Goal: Task Accomplishment & Management: Use online tool/utility

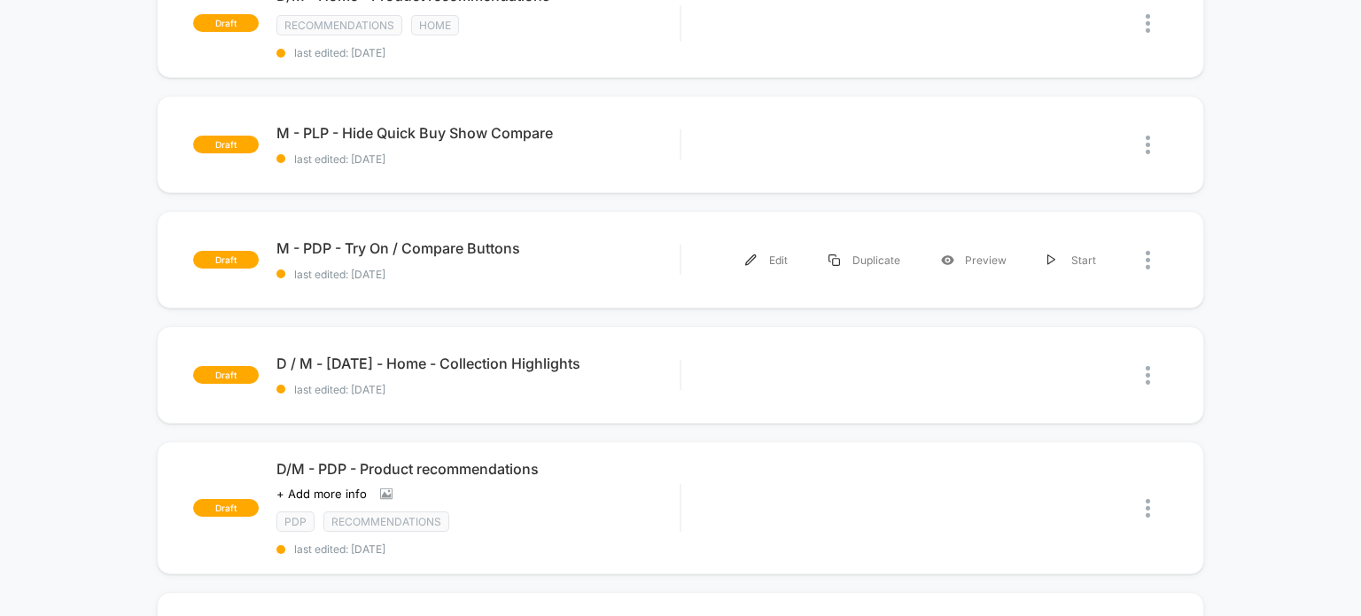
scroll to position [1064, 0]
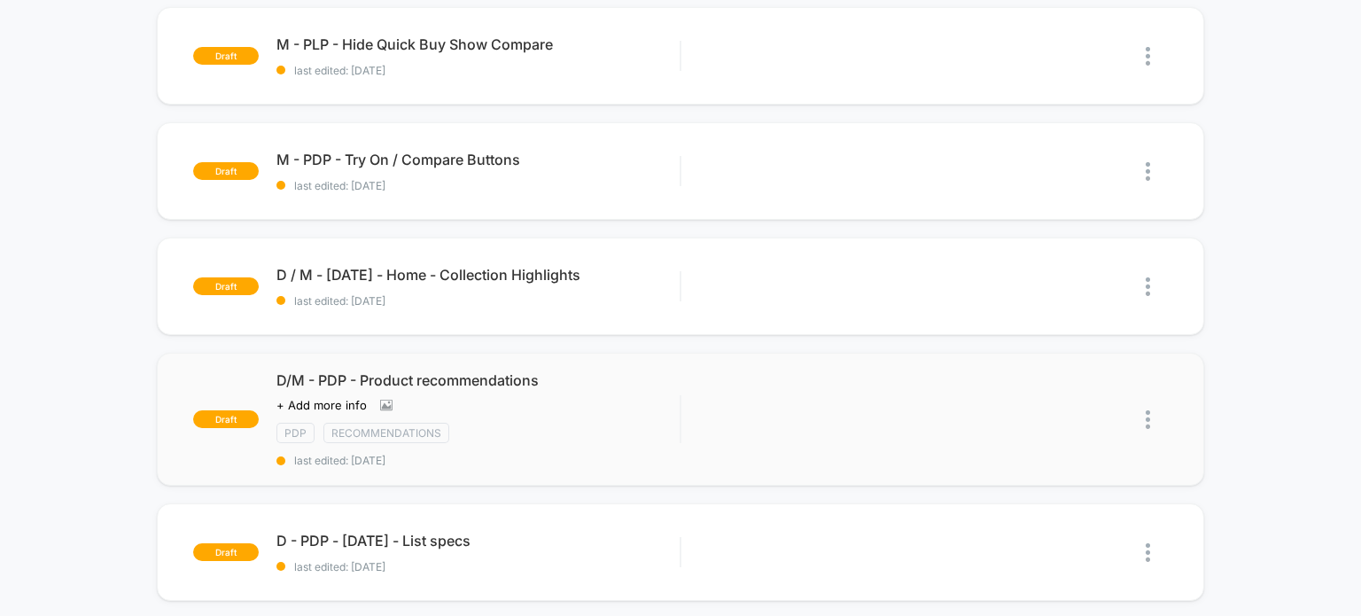
click at [1146, 411] on img at bounding box center [1148, 419] width 4 height 19
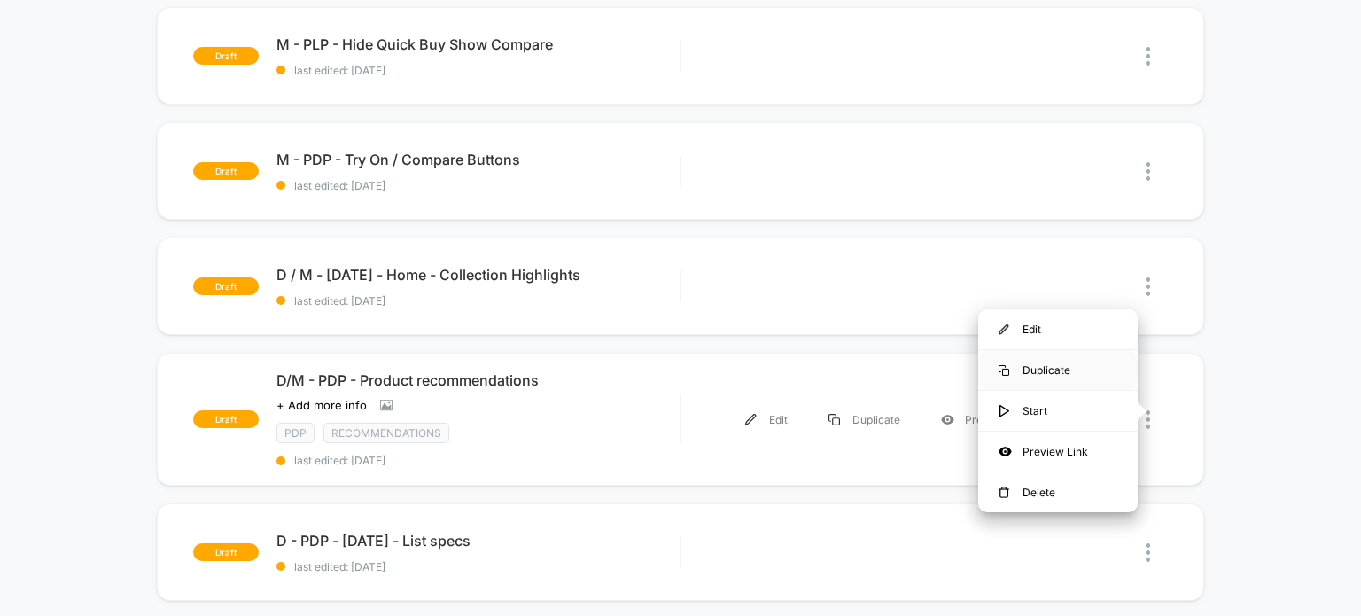
click at [1042, 375] on div "Duplicate" at bounding box center [1059, 370] width 160 height 40
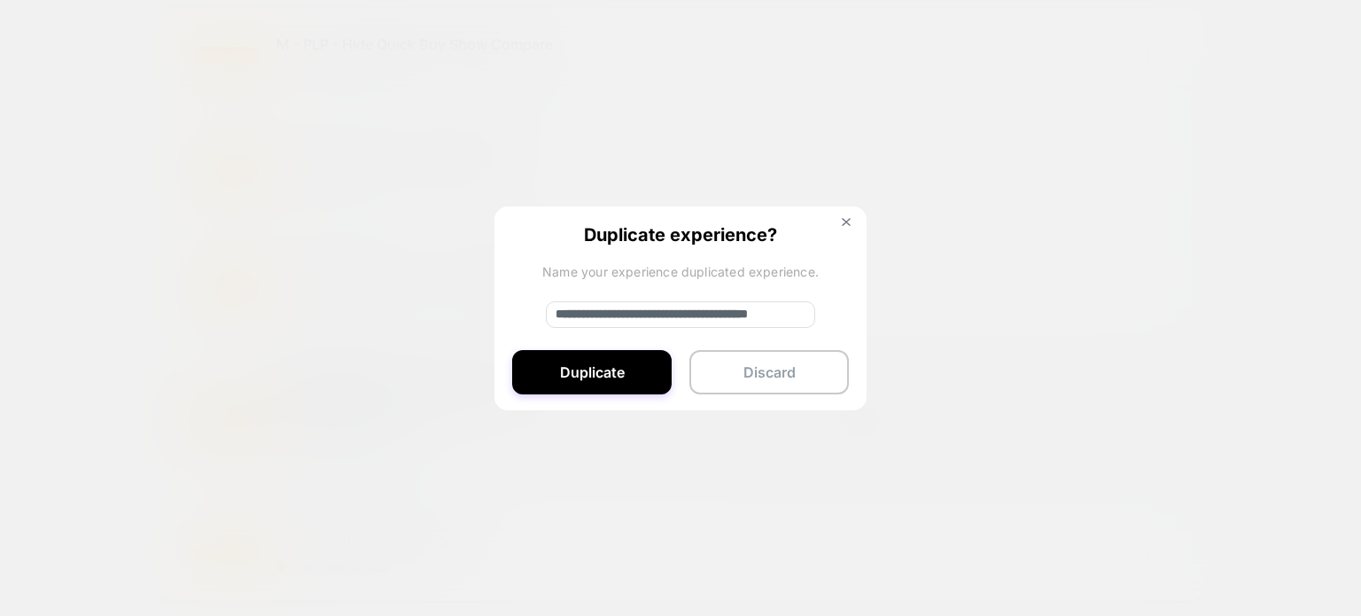
drag, startPoint x: 617, startPoint y: 321, endPoint x: 489, endPoint y: 305, distance: 128.6
click at [1146, 400] on div "**********" at bounding box center [1157, 420] width 22 height 40
type input "**********"
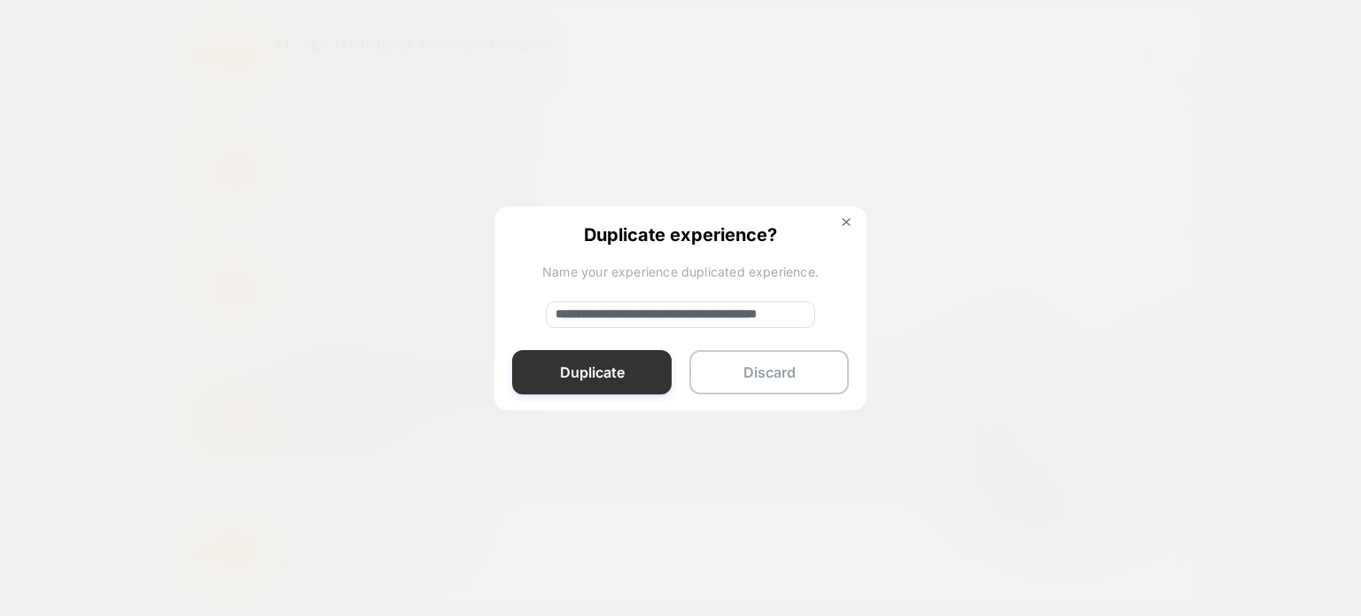
click at [607, 364] on button "Duplicate" at bounding box center [592, 372] width 160 height 44
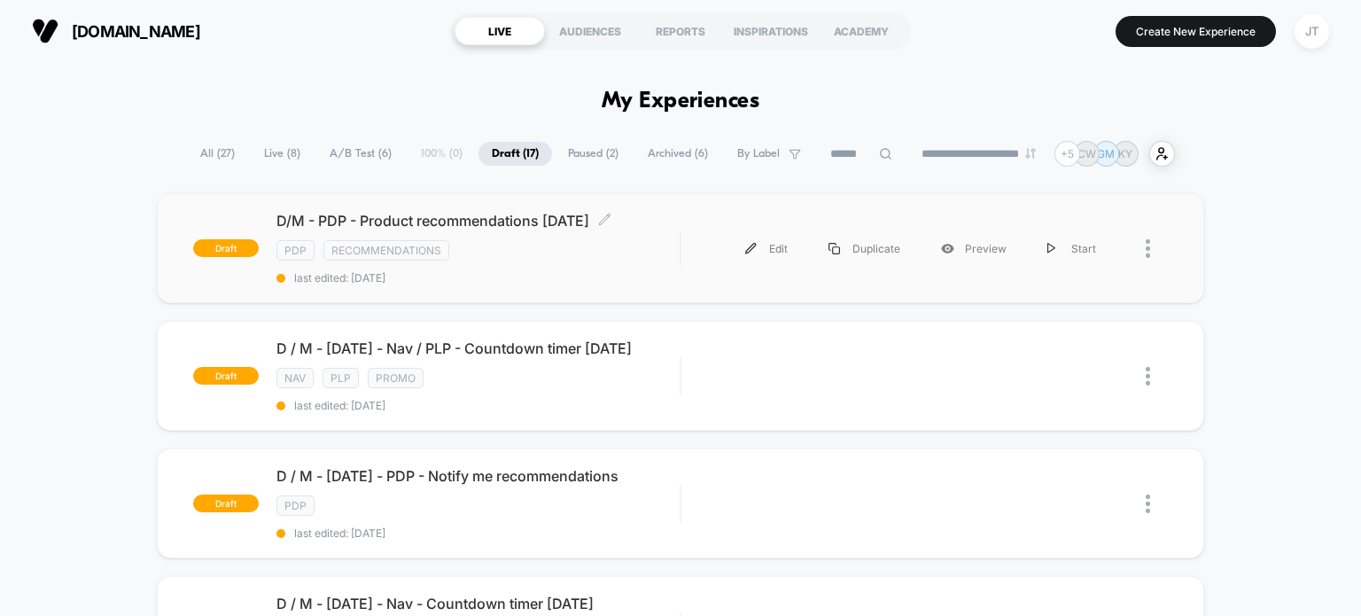
click at [647, 266] on div "D/M - PDP - Product recommendations [DATE] Click to edit experience details Cli…" at bounding box center [479, 248] width 404 height 73
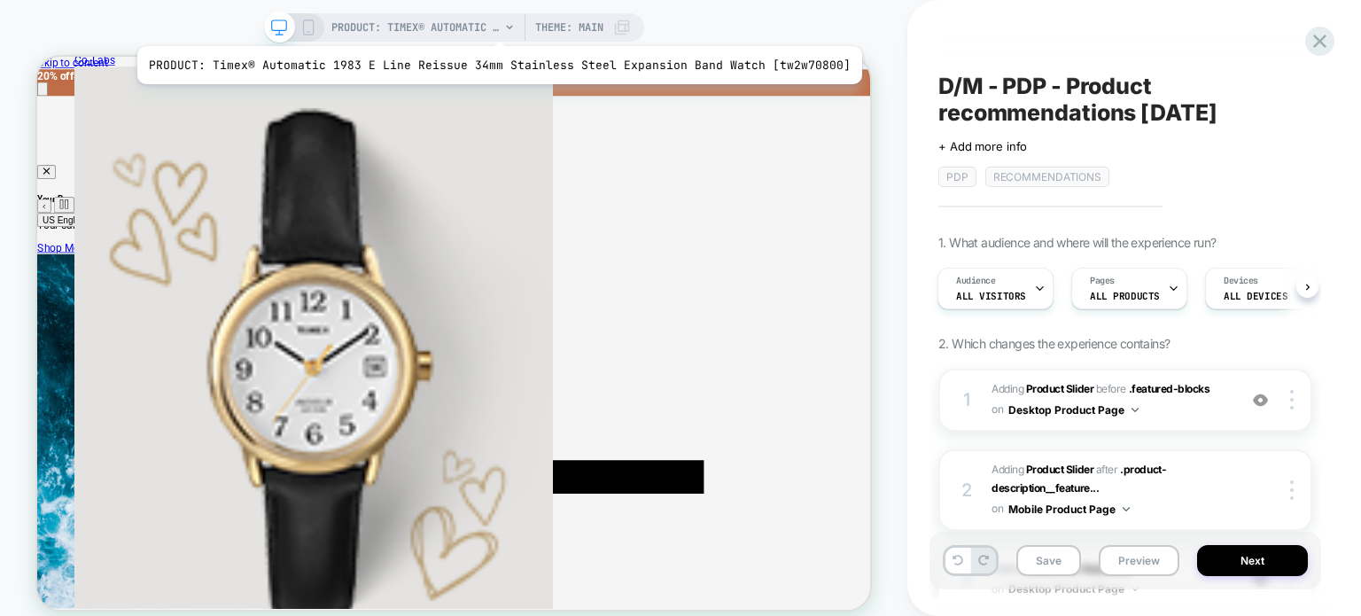
click at [491, 24] on span "PRODUCT: Timex® Automatic 1983 E Line Reissue 34mm Stainless Steel Expansion Ba…" at bounding box center [416, 27] width 168 height 28
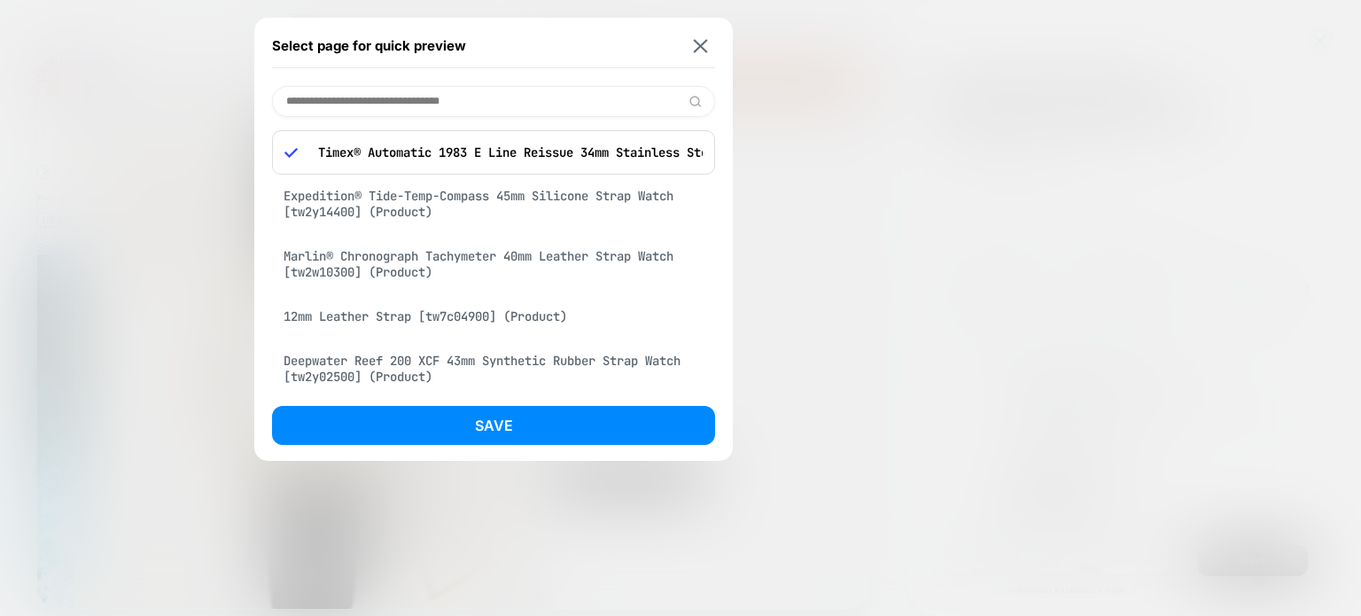
click at [454, 102] on input at bounding box center [493, 101] width 443 height 31
type input "****"
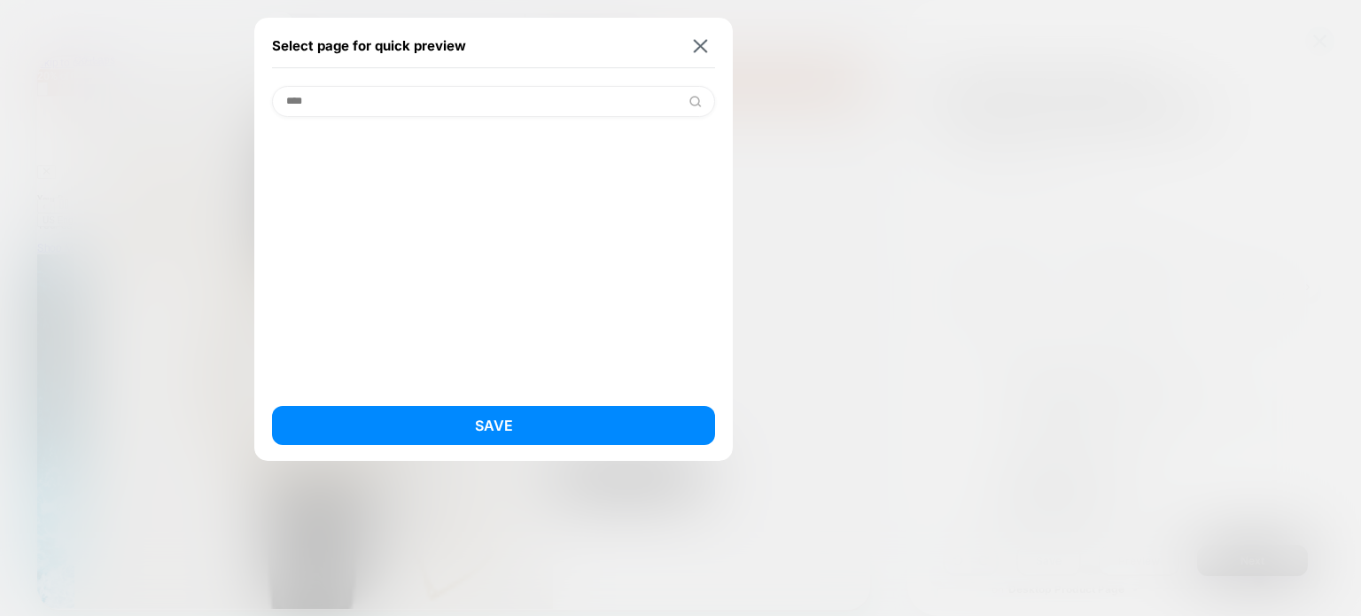
drag, startPoint x: 453, startPoint y: 109, endPoint x: 284, endPoint y: 108, distance: 169.3
click at [284, 108] on input "****" at bounding box center [493, 101] width 443 height 31
click at [559, 81] on div "Select page for quick preview **** Save" at bounding box center [493, 239] width 479 height 443
click at [702, 43] on img at bounding box center [701, 45] width 14 height 13
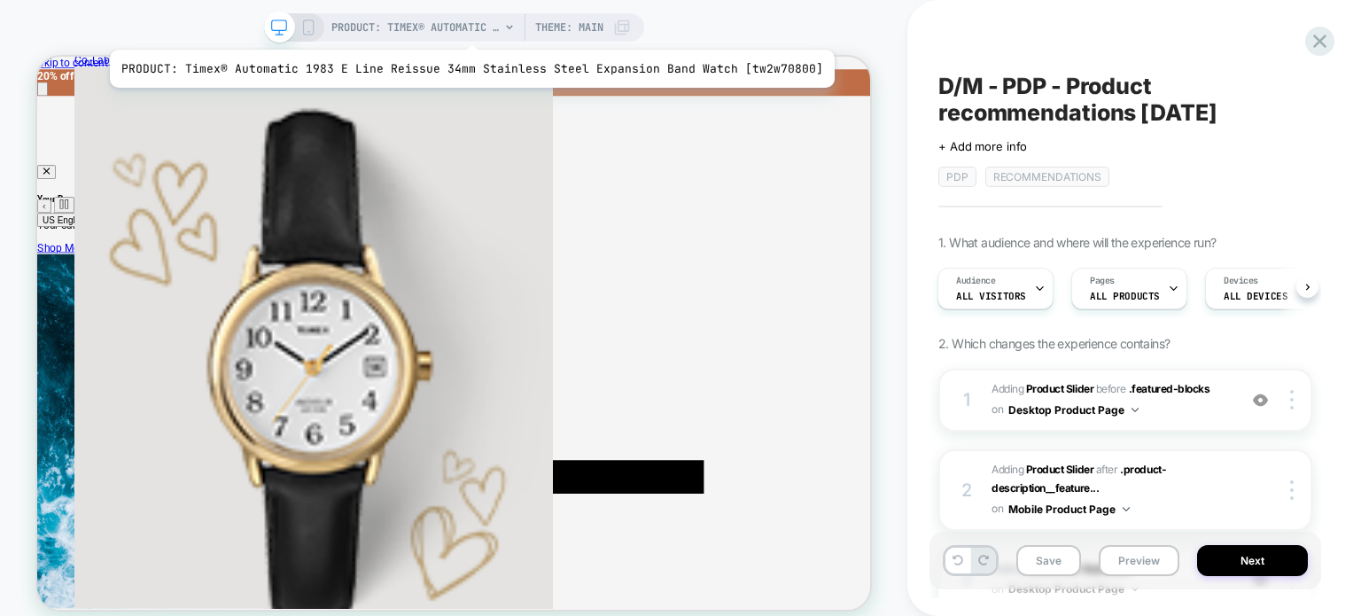
click at [464, 27] on span "PRODUCT: Timex® Automatic 1983 E Line Reissue 34mm Stainless Steel Expansion Ba…" at bounding box center [416, 27] width 168 height 28
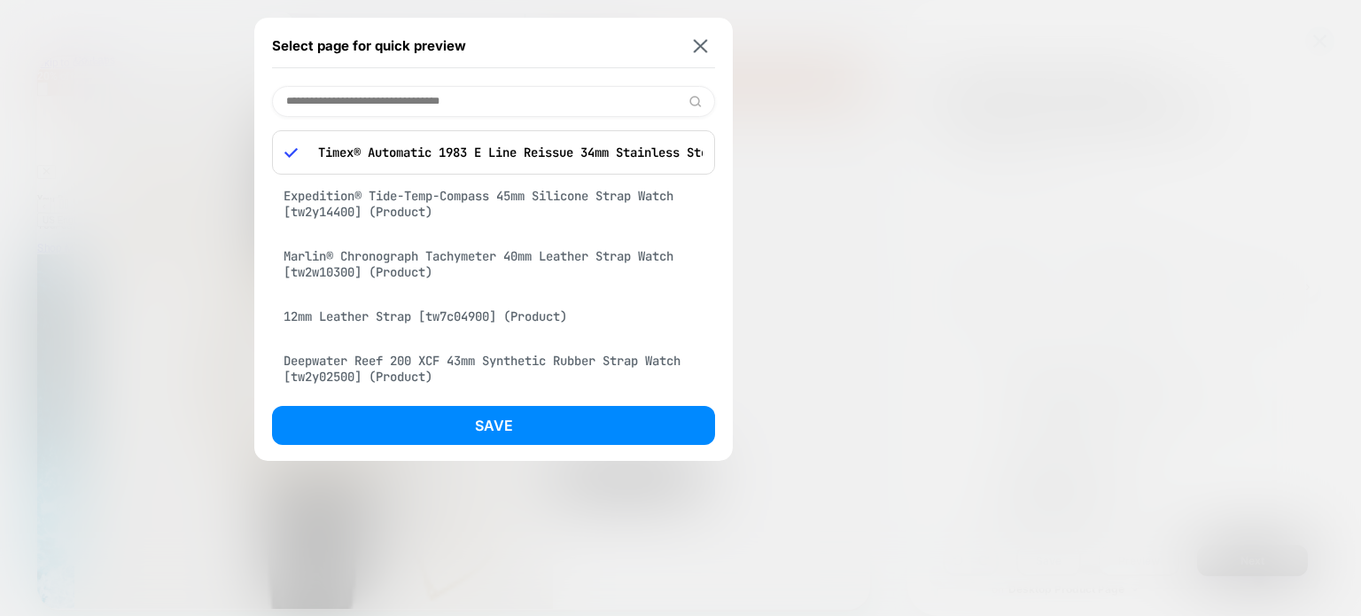
click at [464, 104] on input at bounding box center [493, 101] width 443 height 31
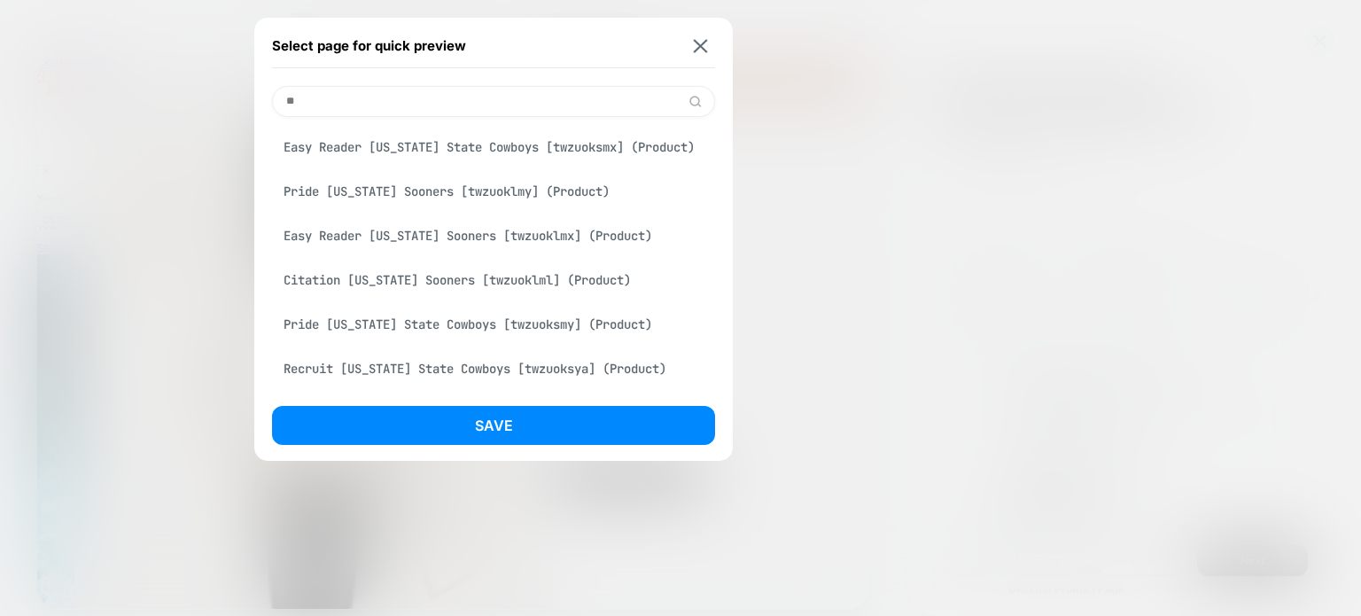
type input "*"
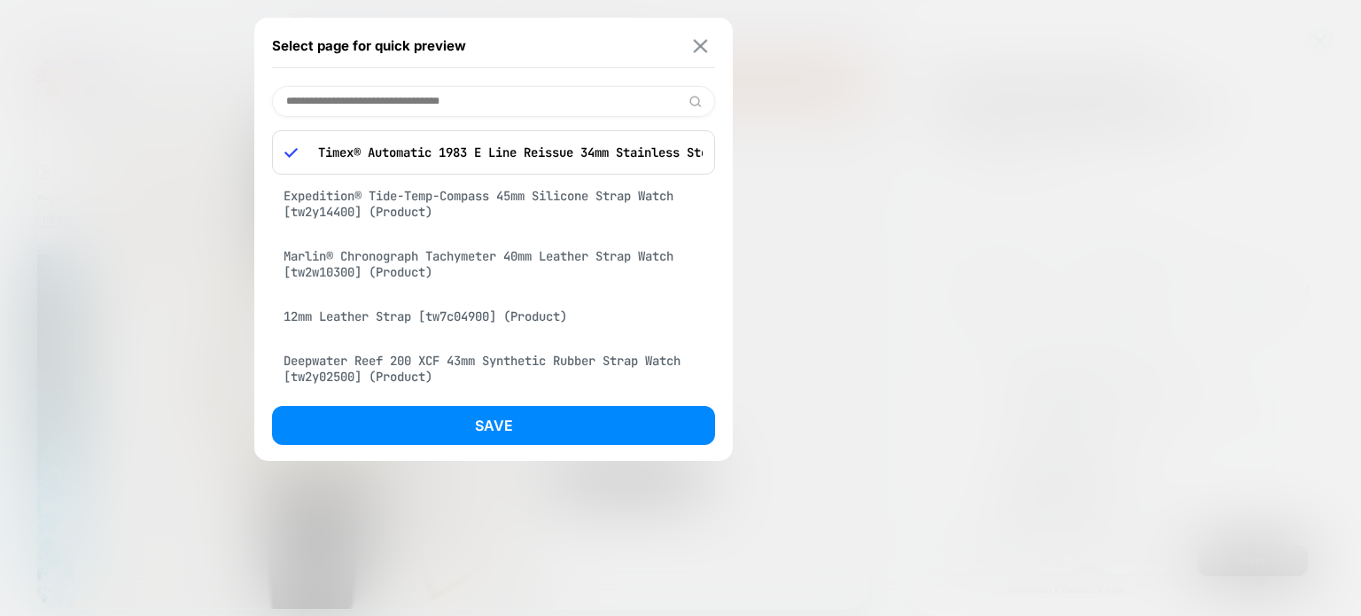
click at [697, 41] on img at bounding box center [701, 45] width 14 height 13
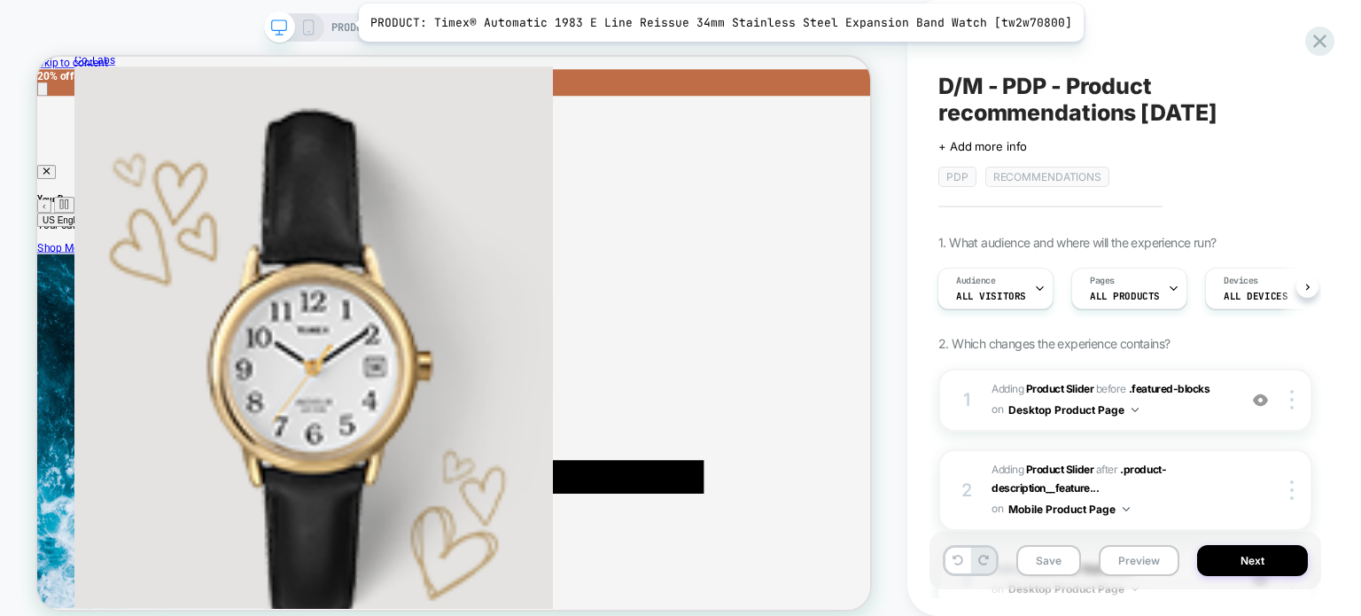
click at [347, 23] on span "PRODUCT: Timex® Automatic 1983 E Line Reissue 34mm Stainless Steel Expansion Ba…" at bounding box center [416, 27] width 168 height 28
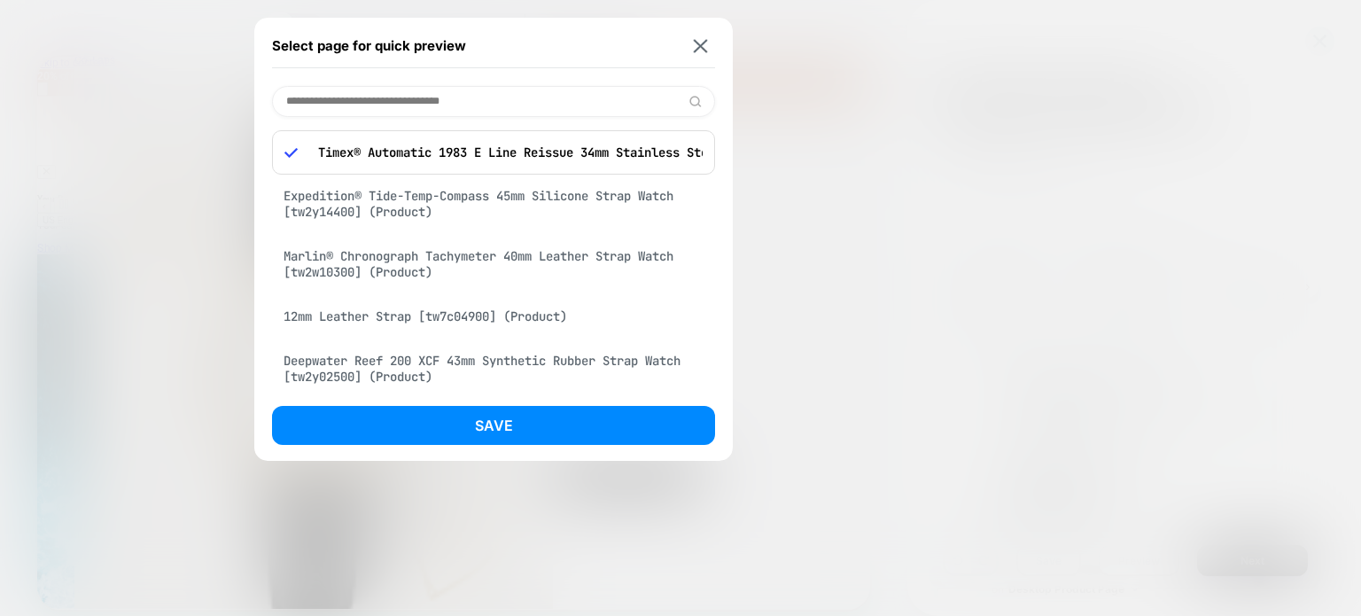
click at [162, 119] on div at bounding box center [680, 308] width 1361 height 616
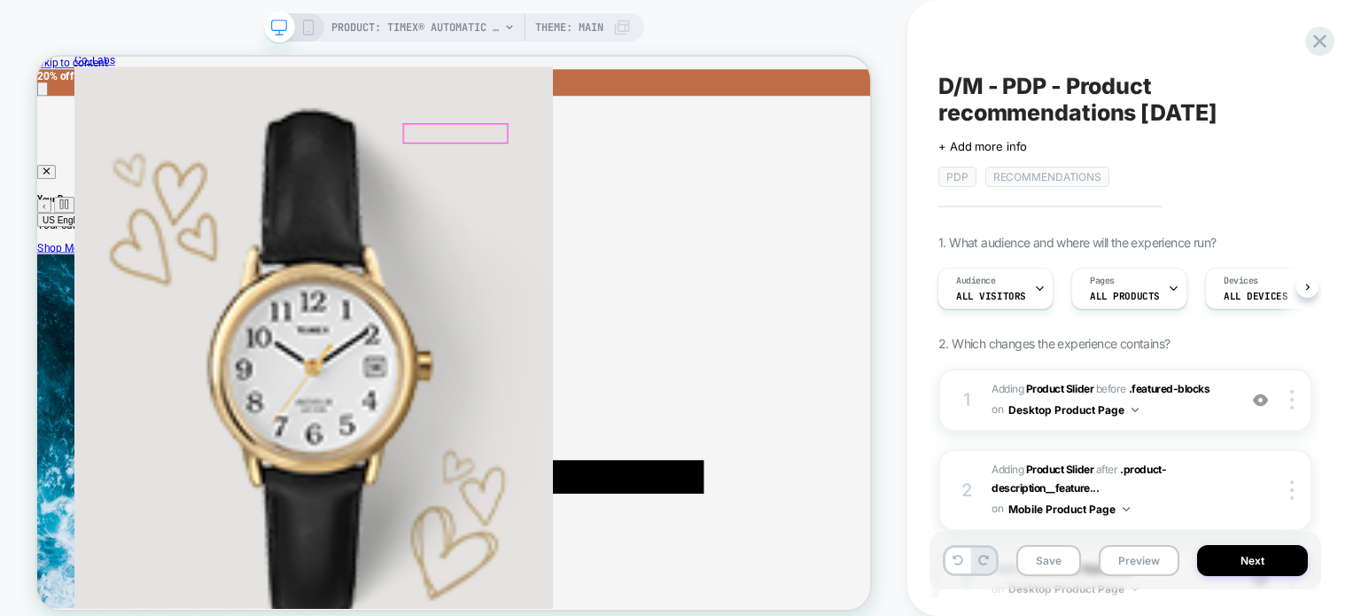
click at [614, 160] on div at bounding box center [596, 159] width 138 height 25
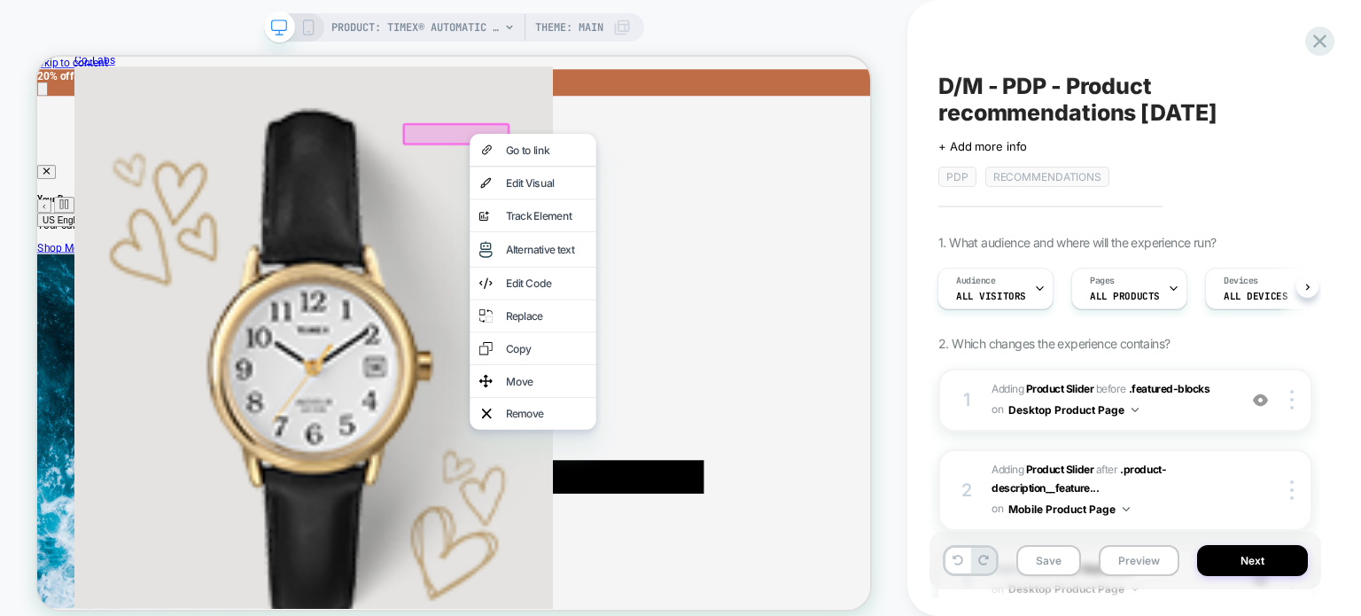
click at [597, 160] on div at bounding box center [597, 160] width 144 height 30
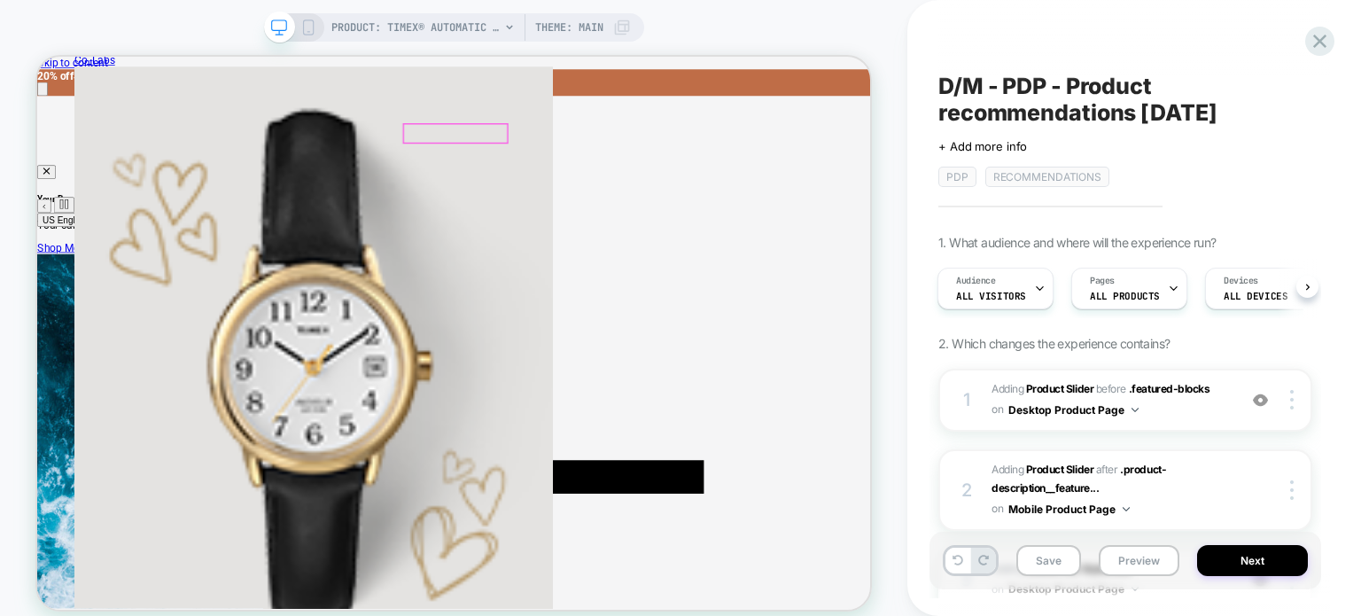
click at [597, 160] on div at bounding box center [596, 159] width 138 height 25
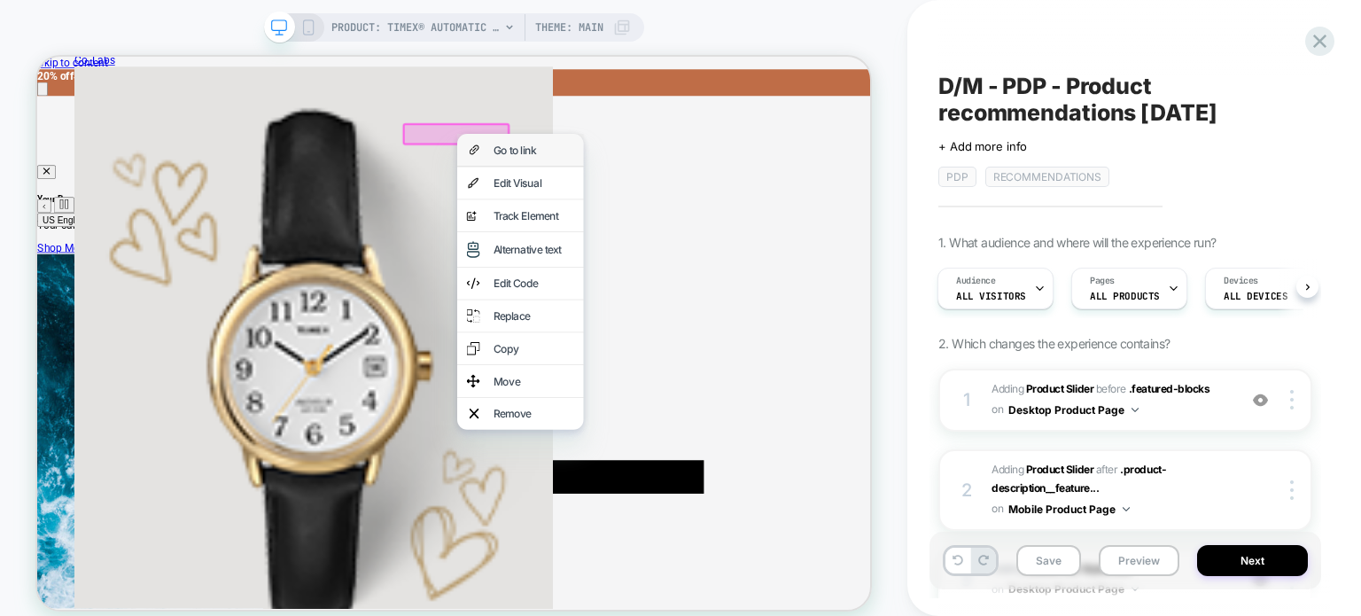
drag, startPoint x: 643, startPoint y: 188, endPoint x: 472, endPoint y: 224, distance: 174.0
click at [643, 188] on div "Go to link" at bounding box center [681, 181] width 168 height 43
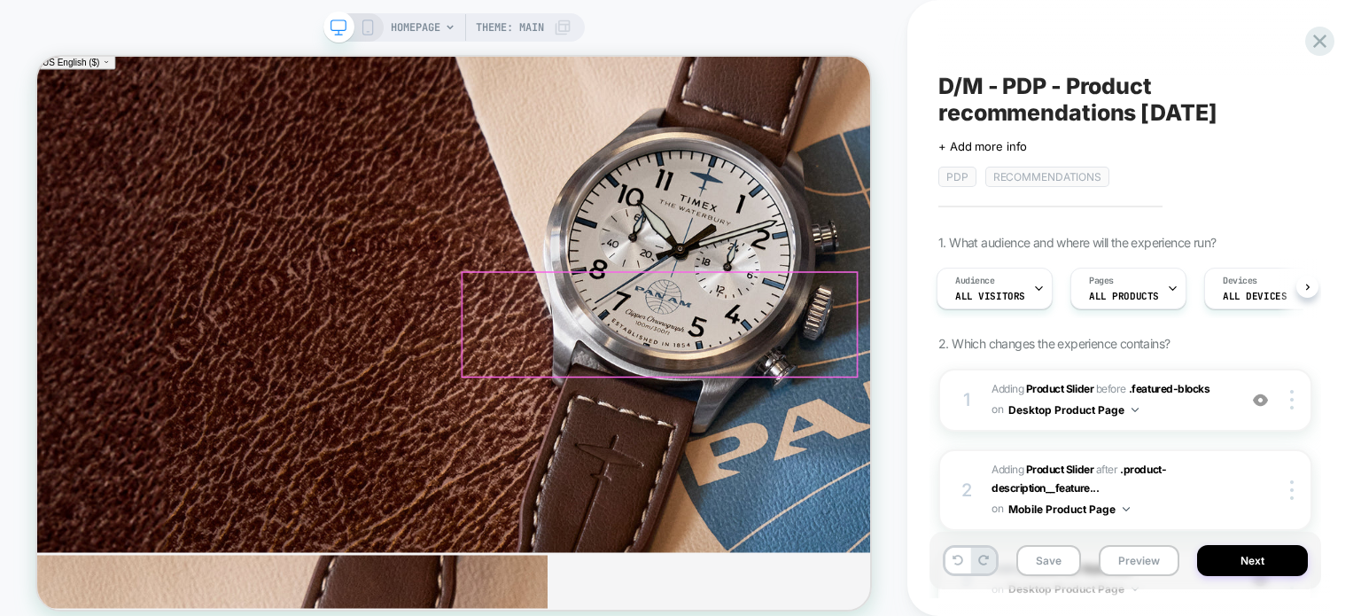
scroll to position [1152, 0]
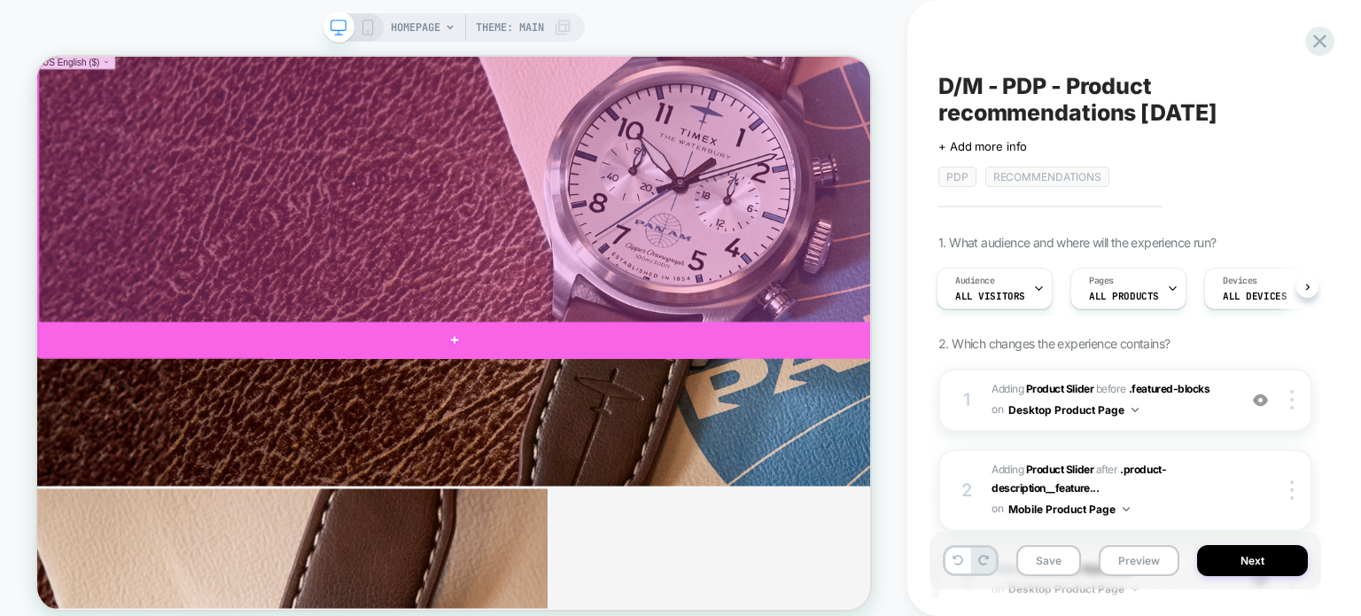
click at [685, 423] on div at bounding box center [593, 434] width 1112 height 49
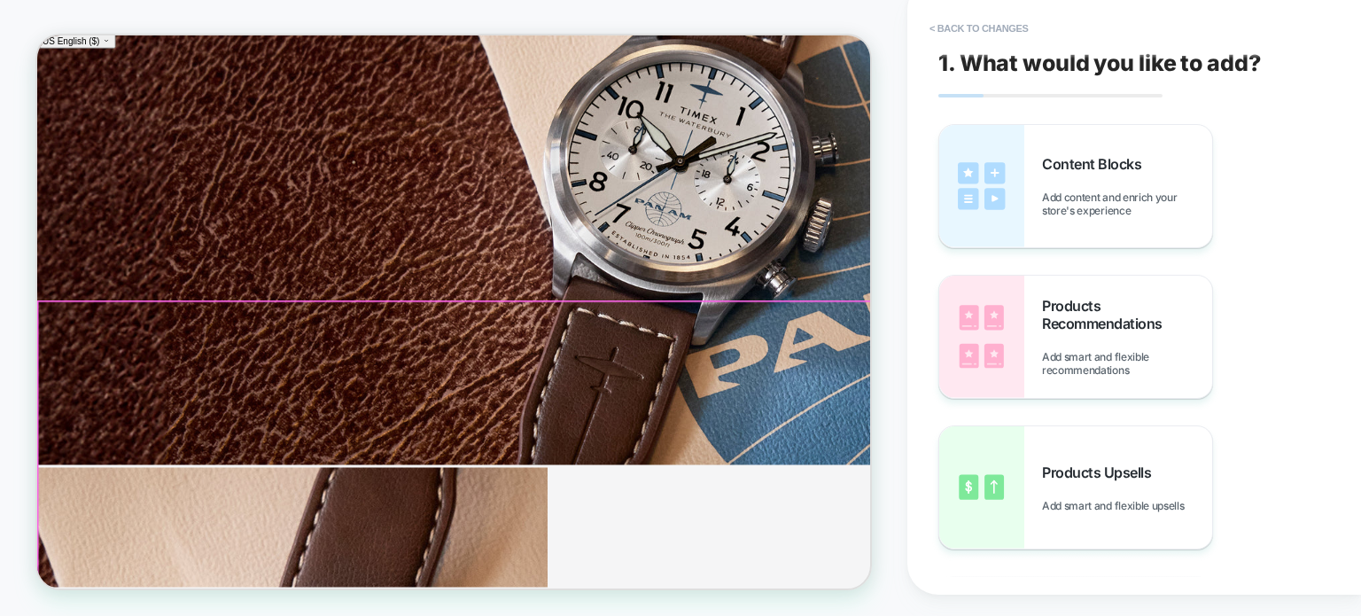
scroll to position [1156, 0]
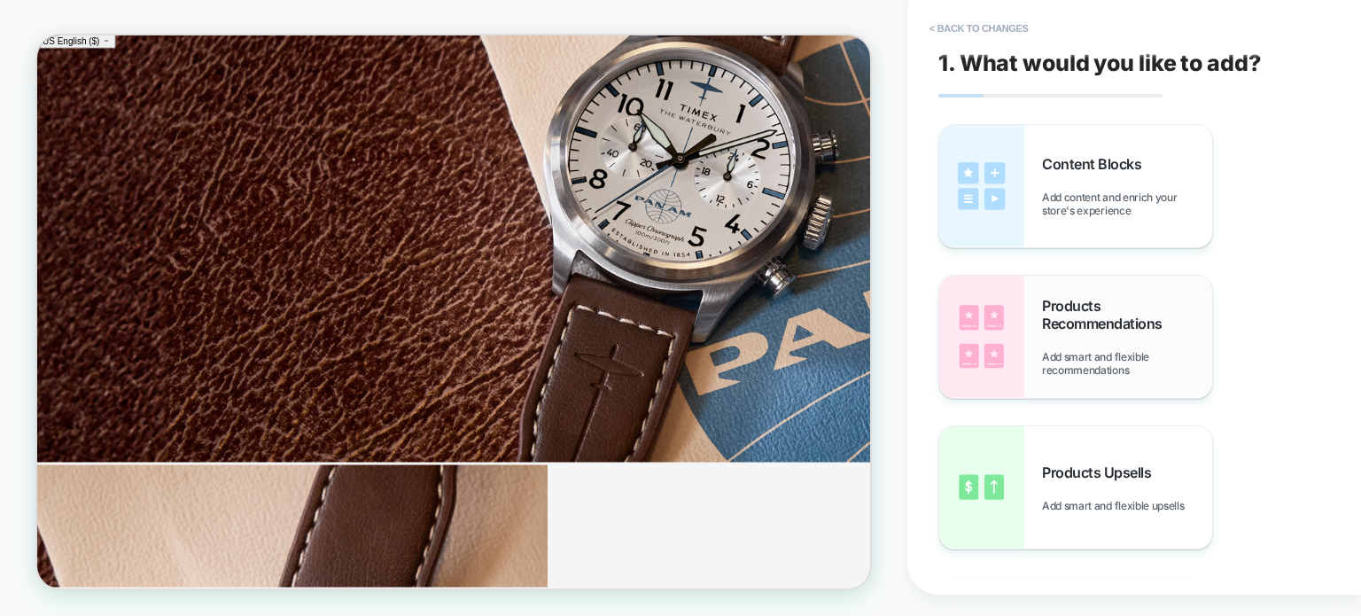
click at [1029, 307] on div "Products Recommendations Add smart and flexible recommendations" at bounding box center [1076, 337] width 273 height 122
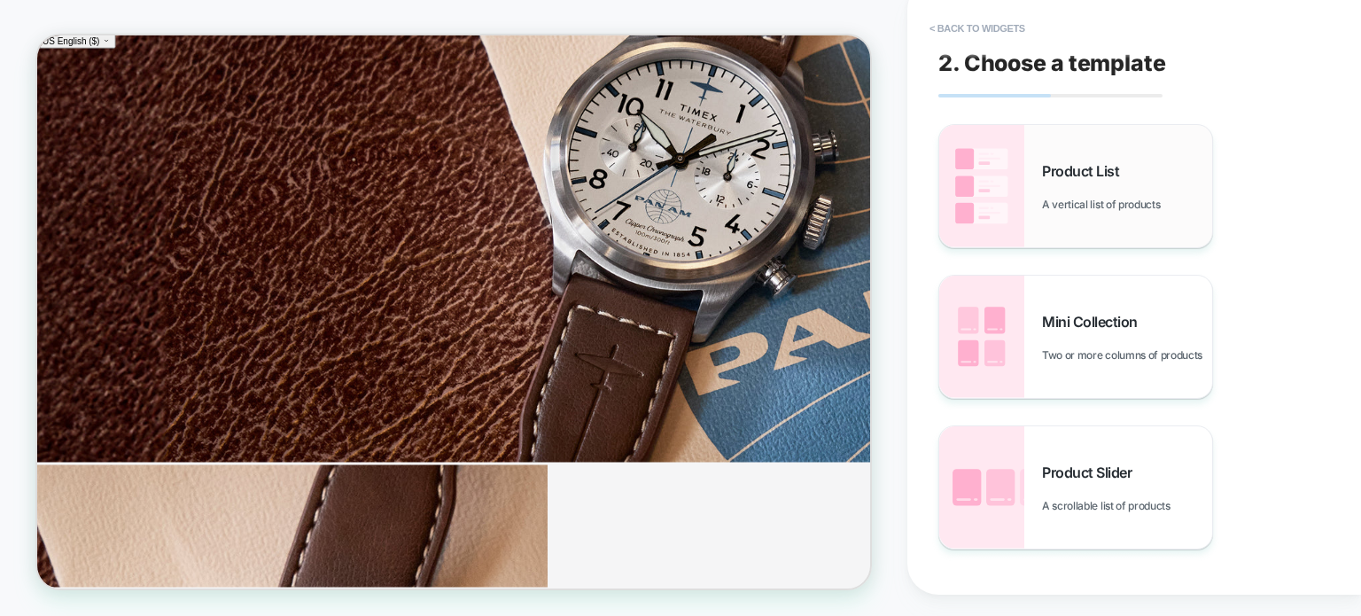
scroll to position [1401, 0]
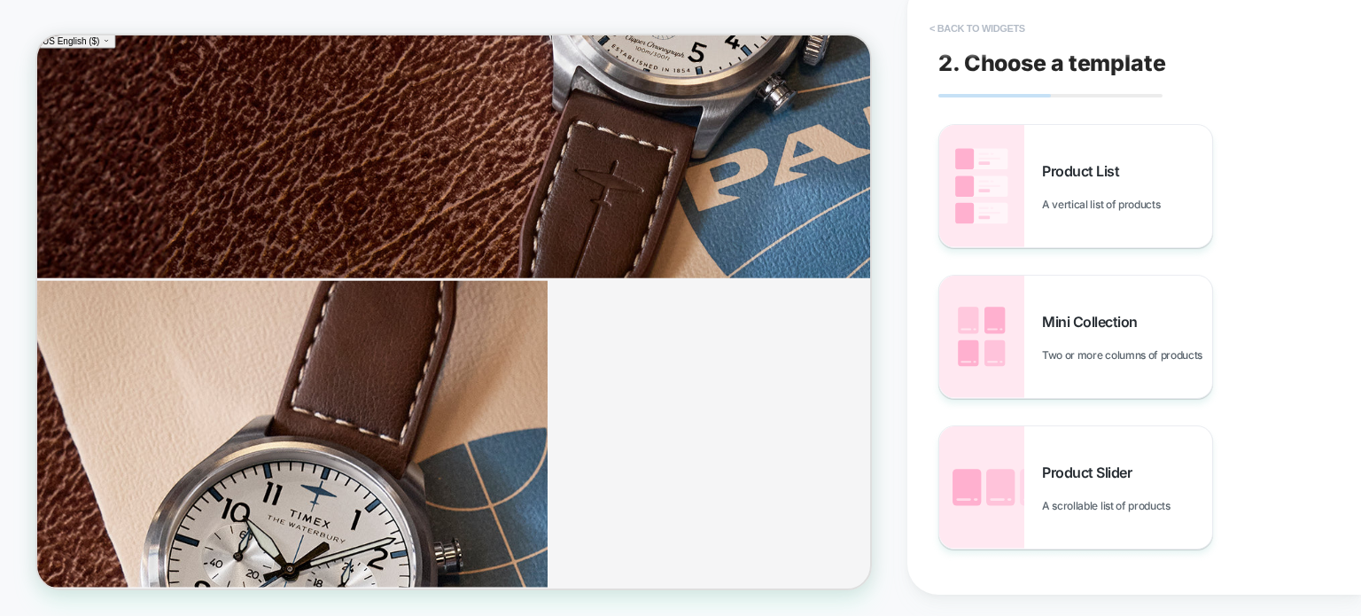
click at [941, 27] on button "< Back to widgets" at bounding box center [977, 28] width 113 height 28
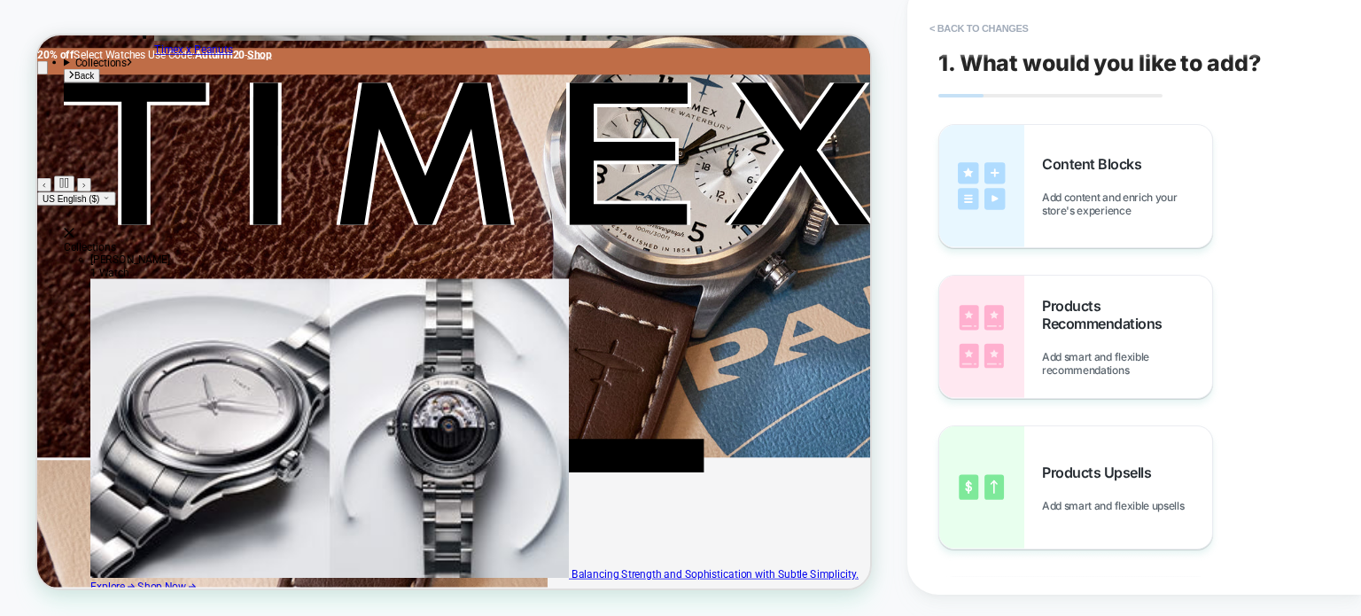
scroll to position [1085, 0]
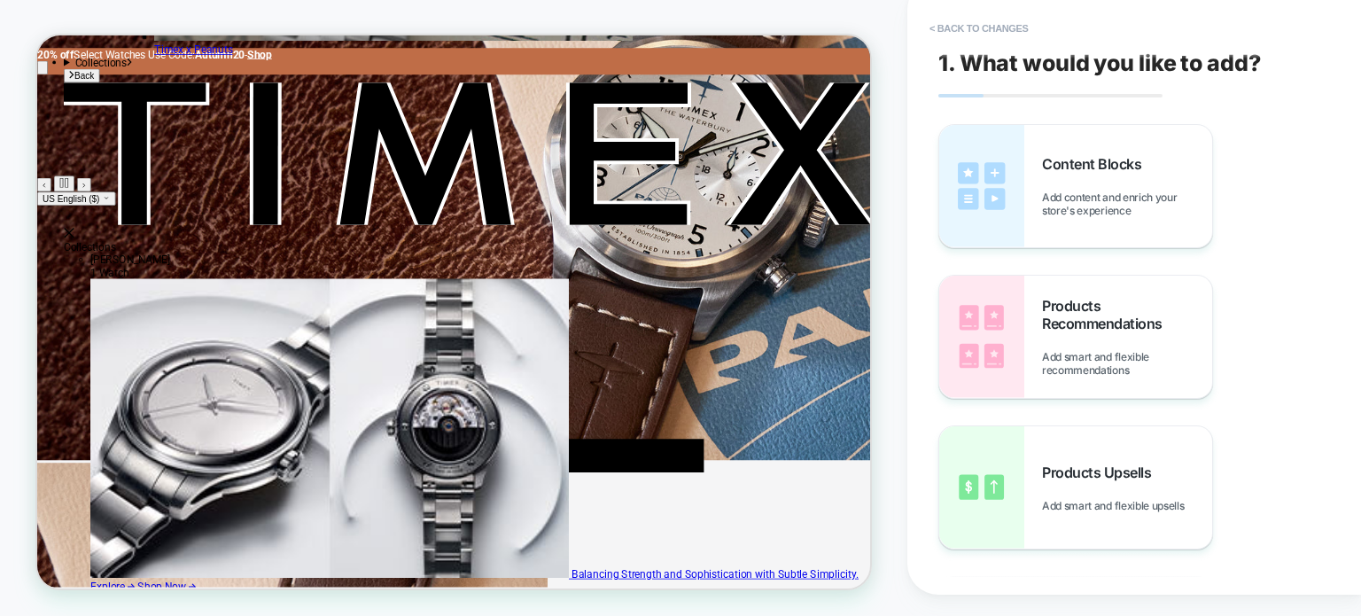
click at [941, 27] on button "< Back to changes" at bounding box center [979, 28] width 117 height 28
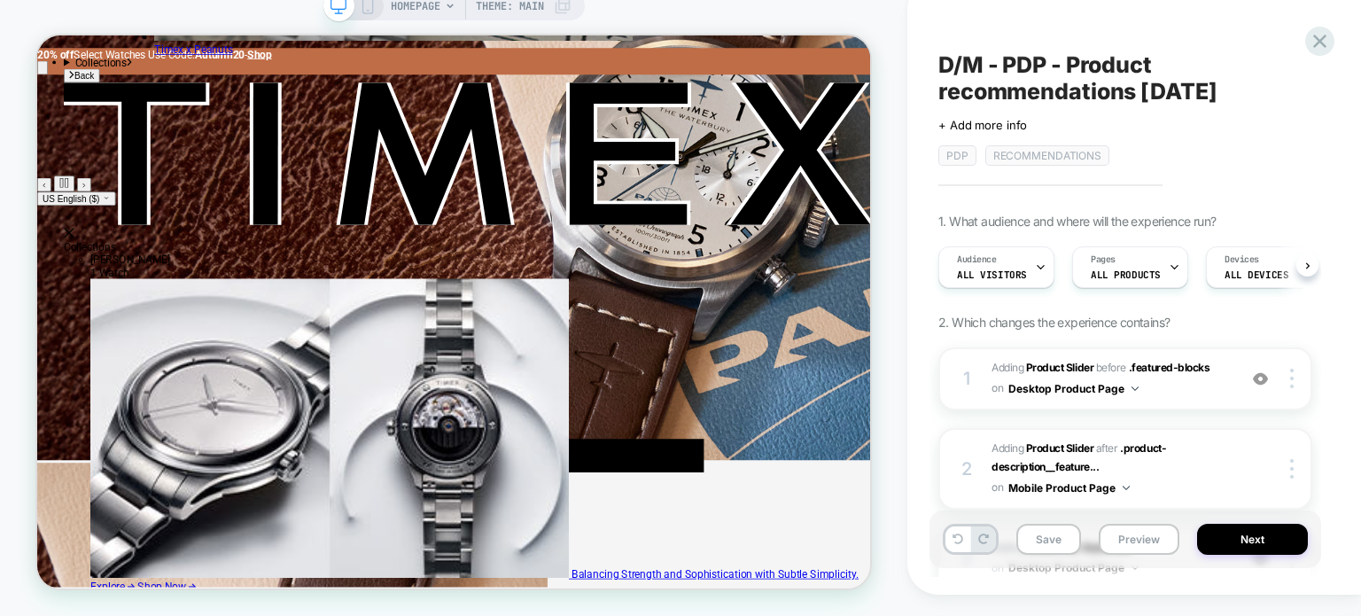
scroll to position [0, 0]
click at [1098, 391] on button "Desktop Product Page" at bounding box center [1074, 389] width 130 height 22
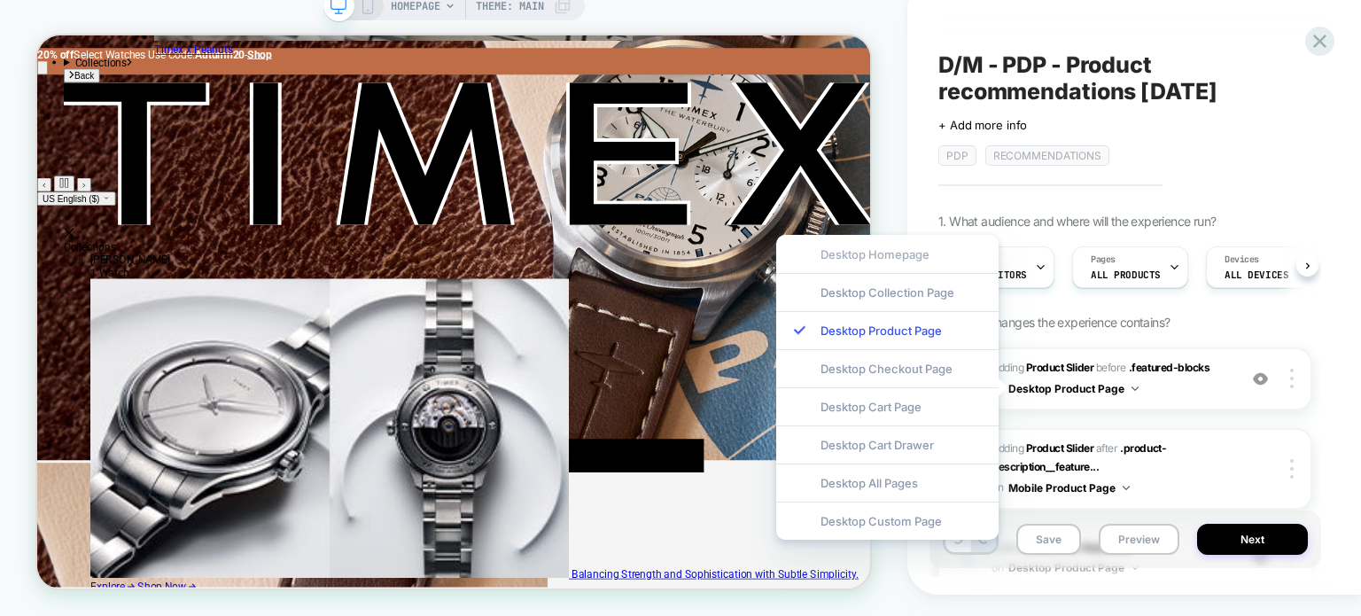
click at [865, 264] on div "Desktop Homepage" at bounding box center [887, 254] width 222 height 38
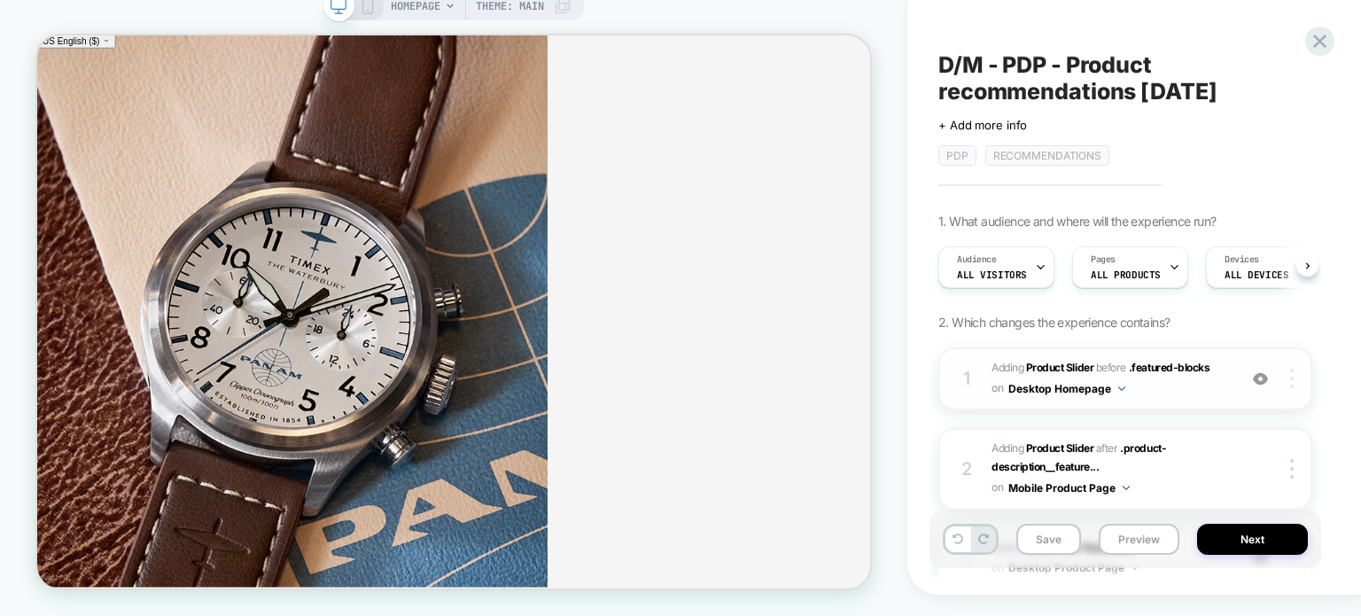
scroll to position [1669, 0]
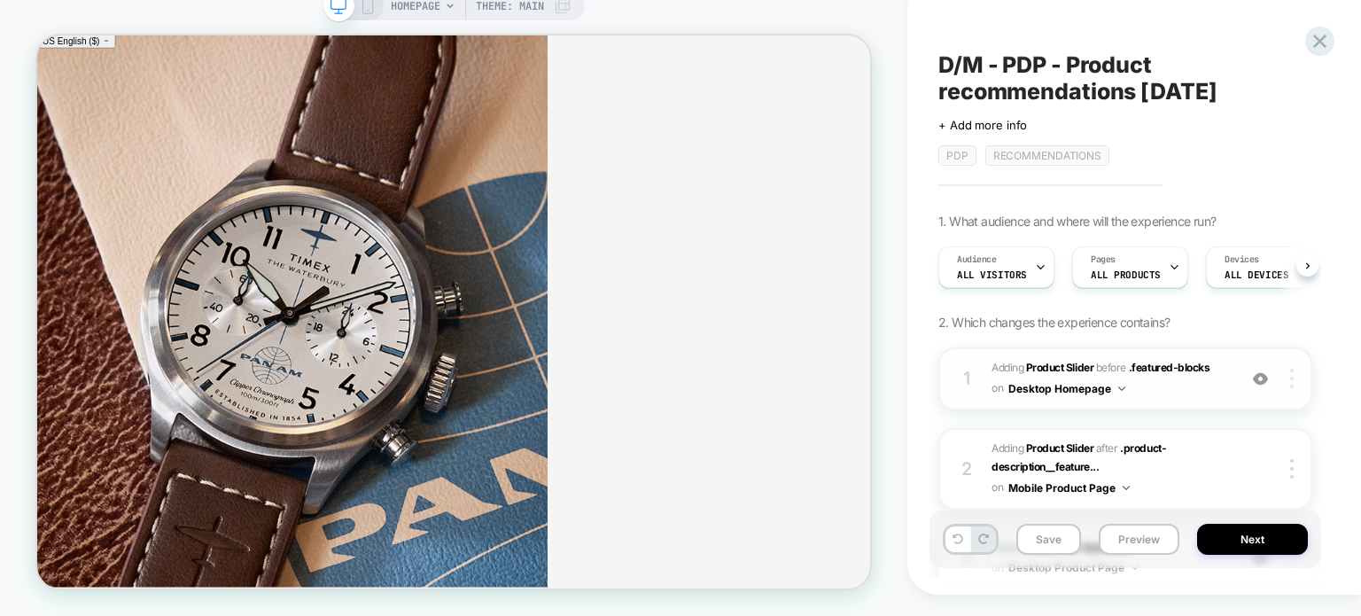
click at [1295, 378] on div at bounding box center [1295, 379] width 34 height 20
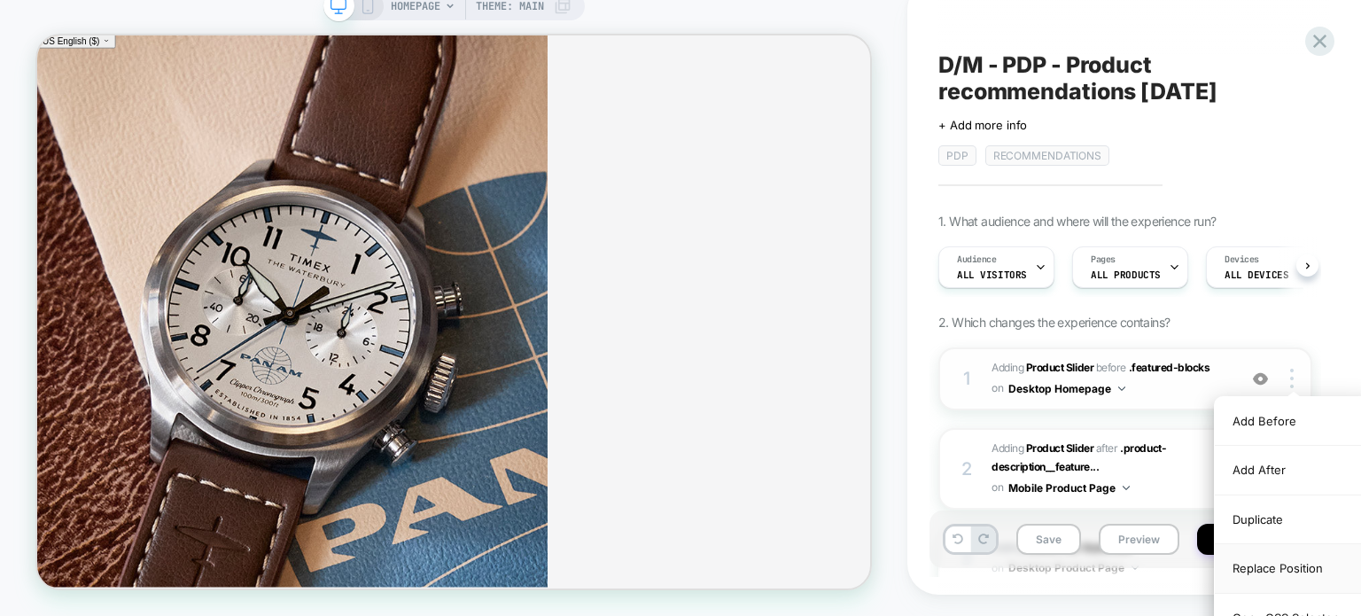
click at [1294, 565] on div "Replace Position" at bounding box center [1294, 568] width 158 height 49
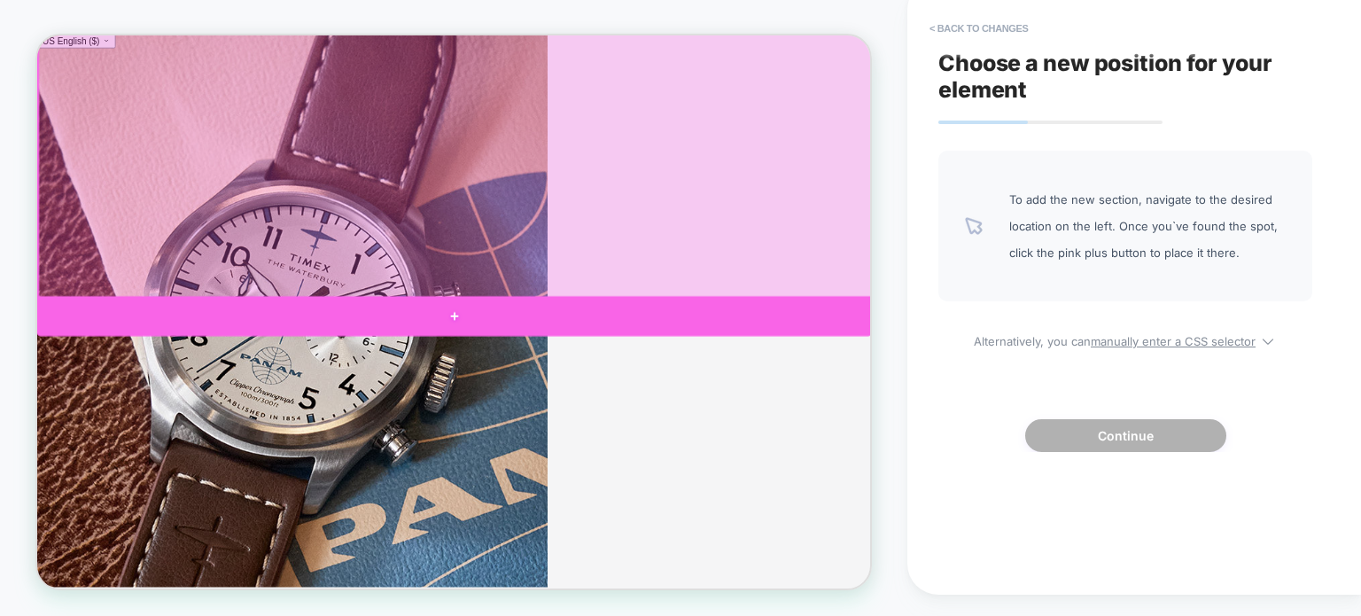
click at [756, 395] on div at bounding box center [593, 409] width 1112 height 53
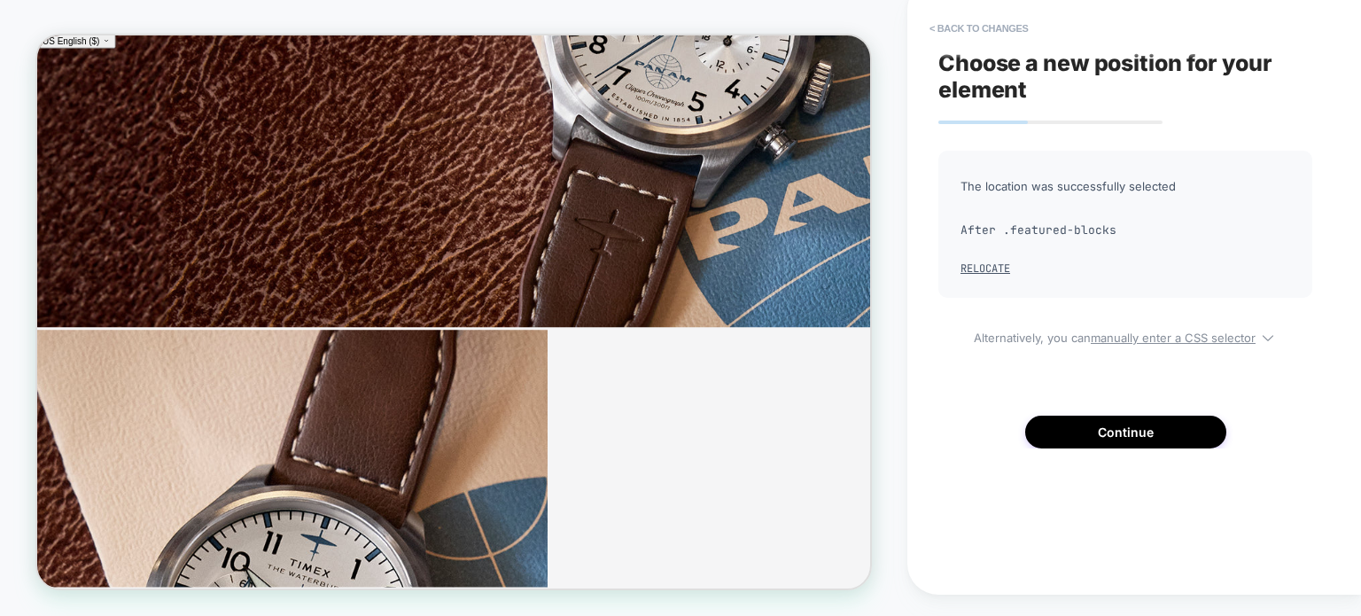
scroll to position [1439, 0]
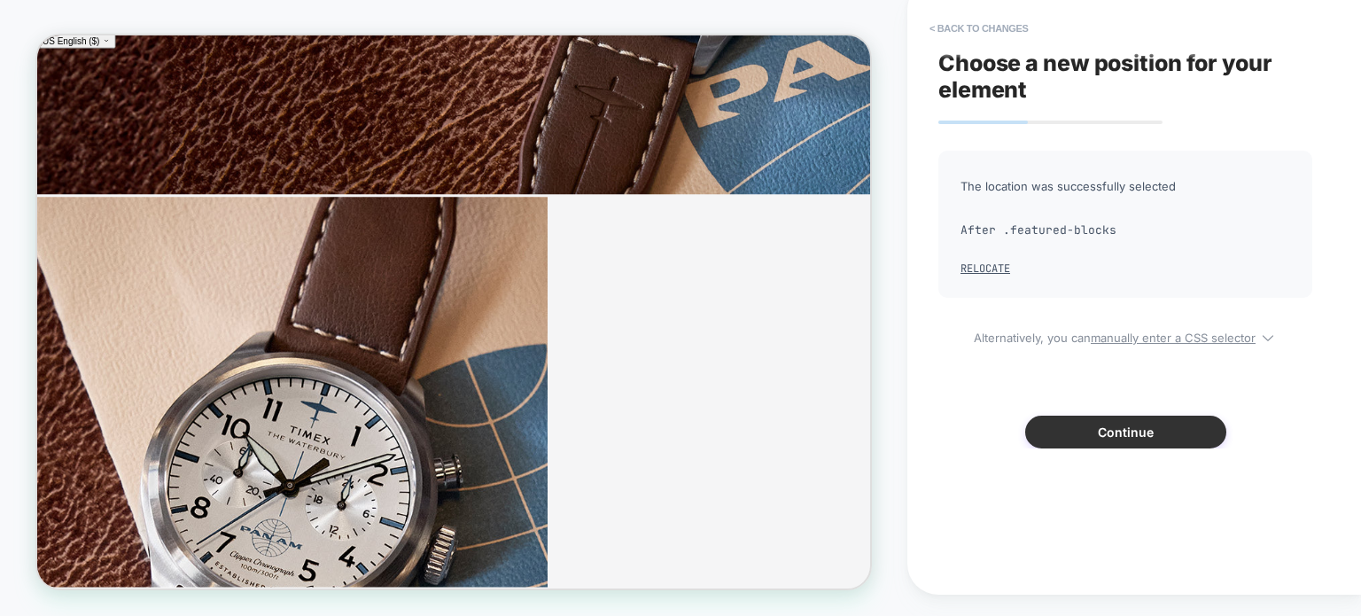
click at [1088, 428] on button "Continue" at bounding box center [1126, 432] width 201 height 33
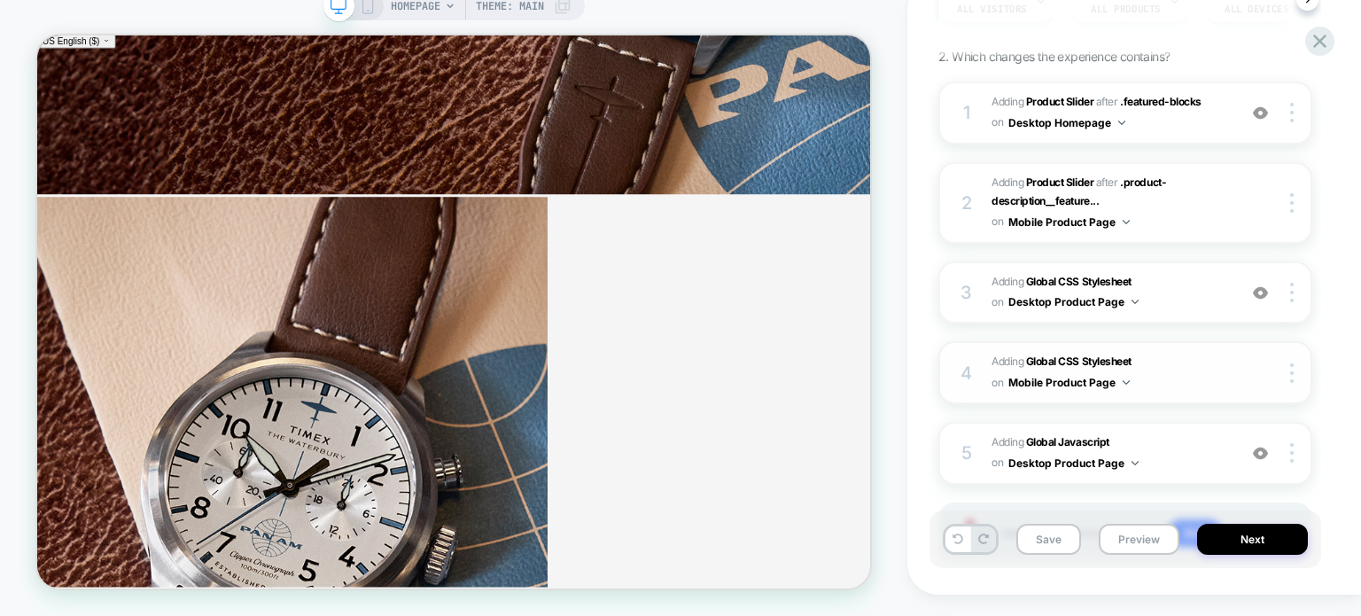
scroll to position [355, 0]
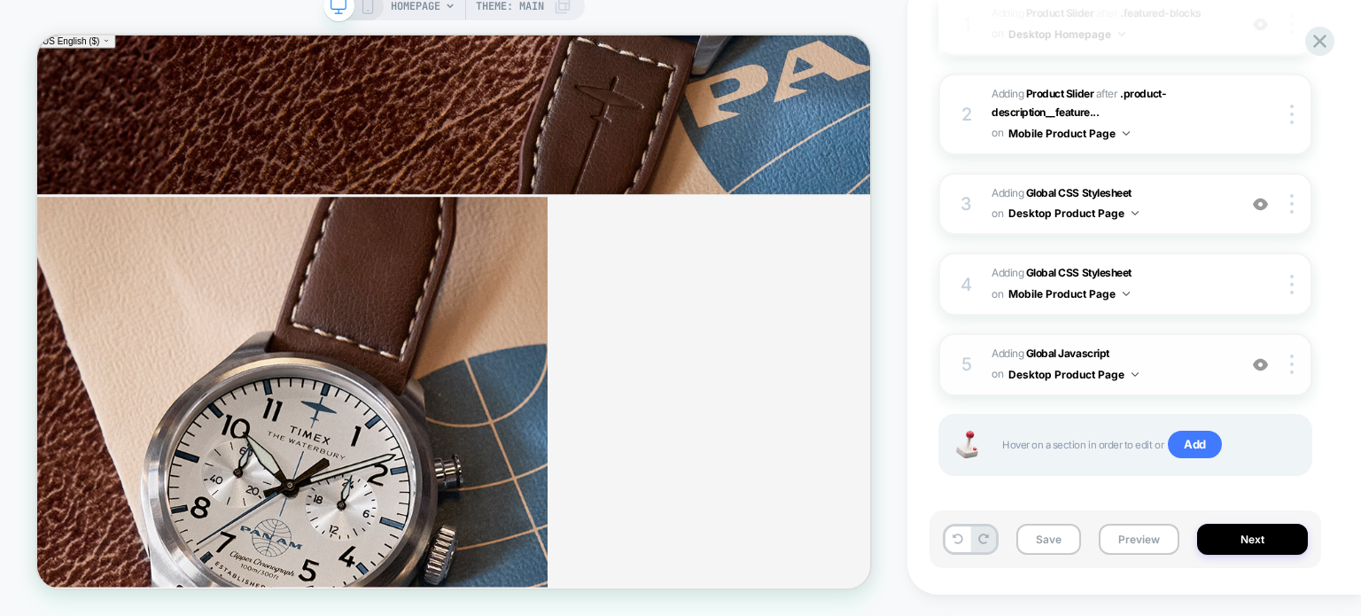
click at [1128, 368] on button "Desktop Product Page" at bounding box center [1074, 374] width 130 height 22
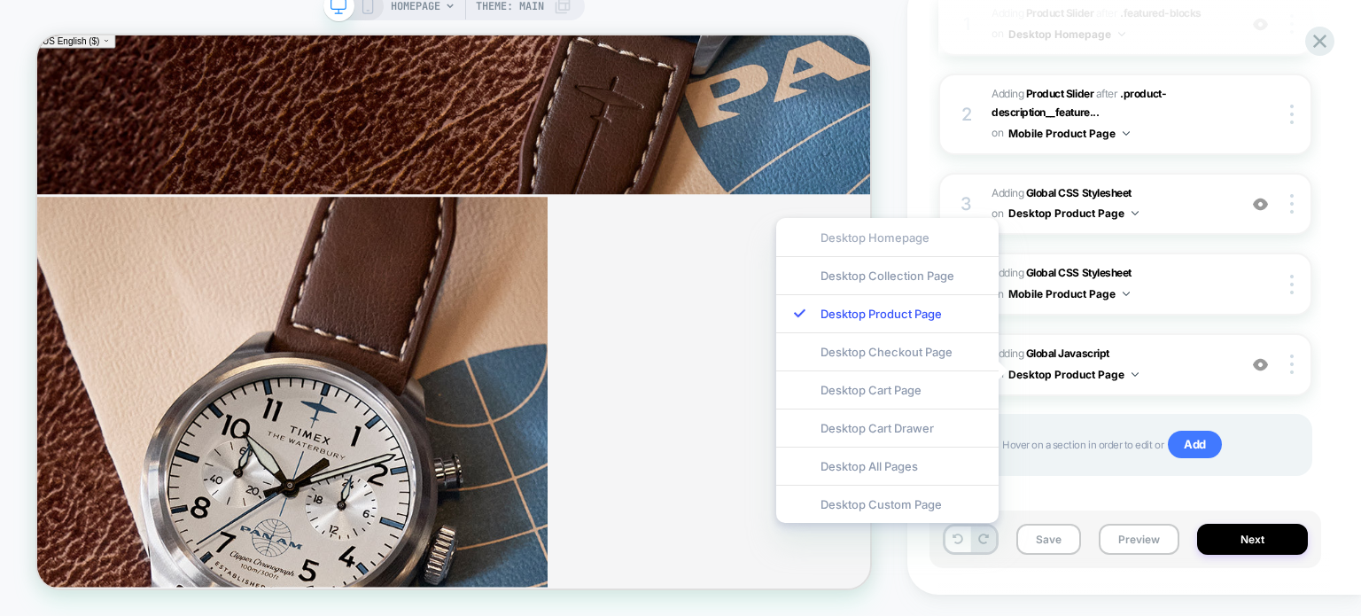
click at [864, 238] on div "Desktop Homepage" at bounding box center [887, 237] width 222 height 38
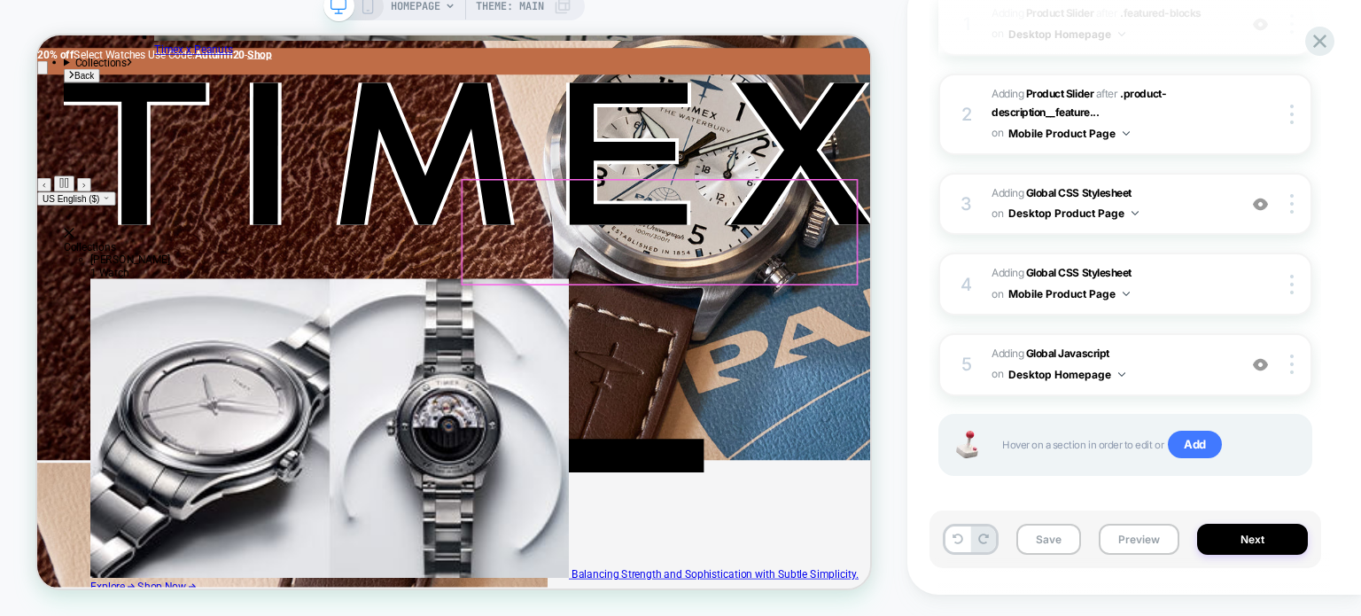
scroll to position [1262, 0]
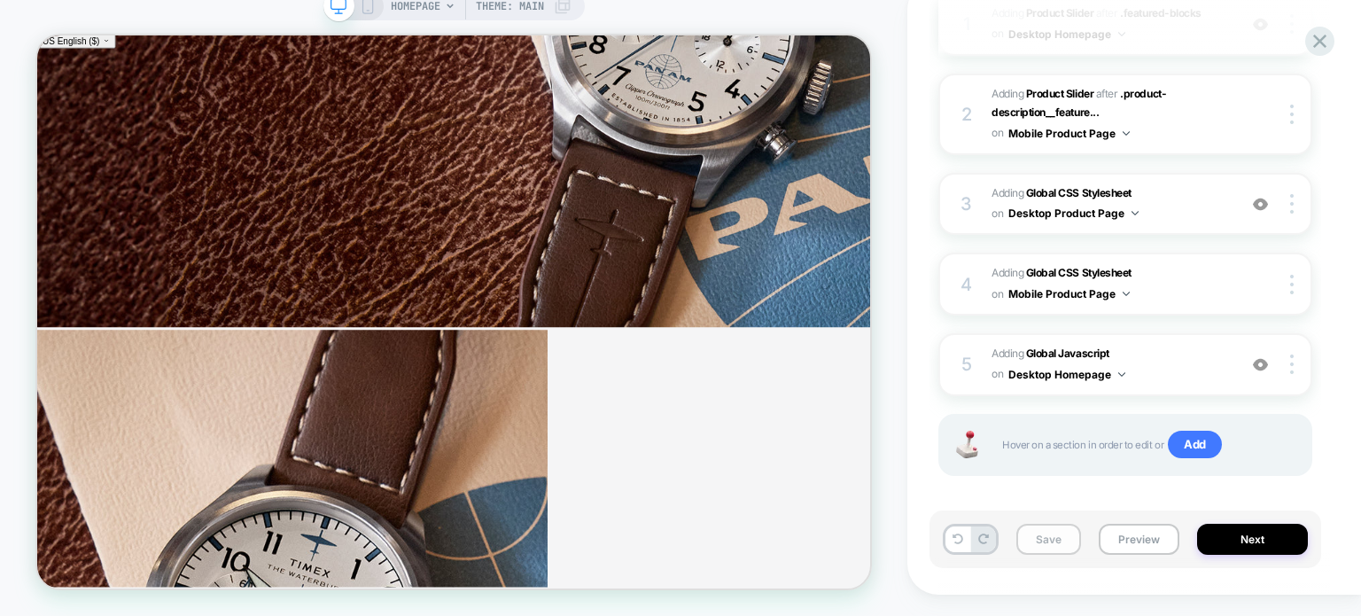
click at [1039, 527] on button "Save" at bounding box center [1049, 539] width 65 height 31
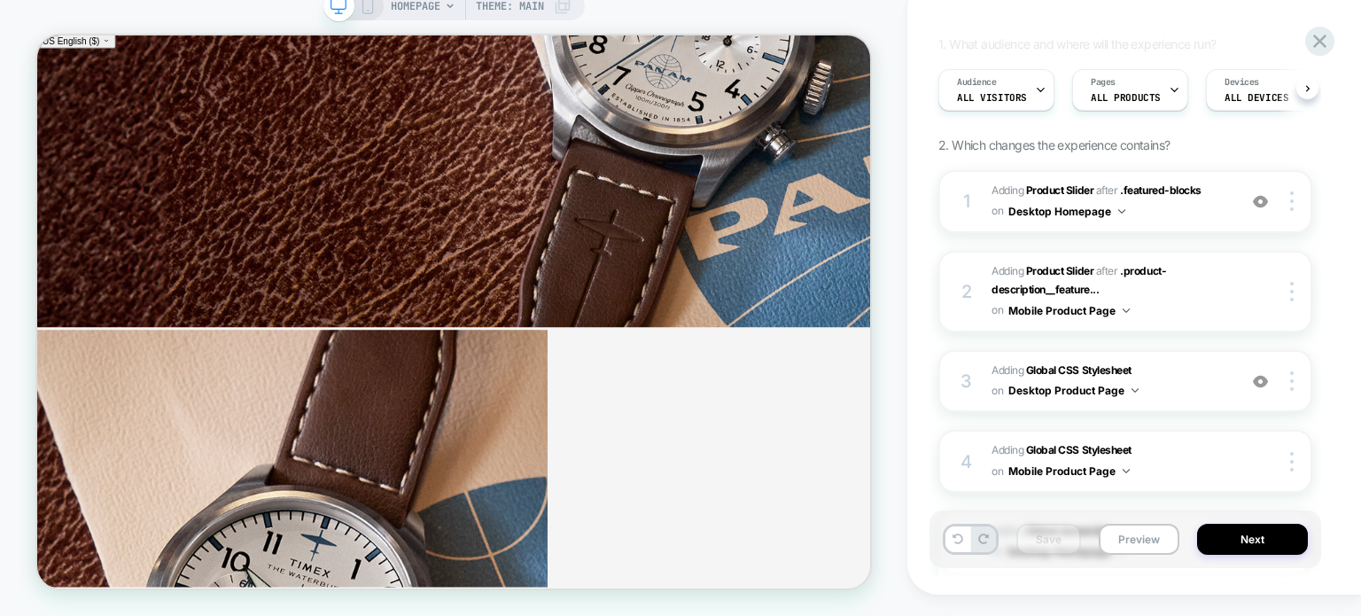
scroll to position [0, 0]
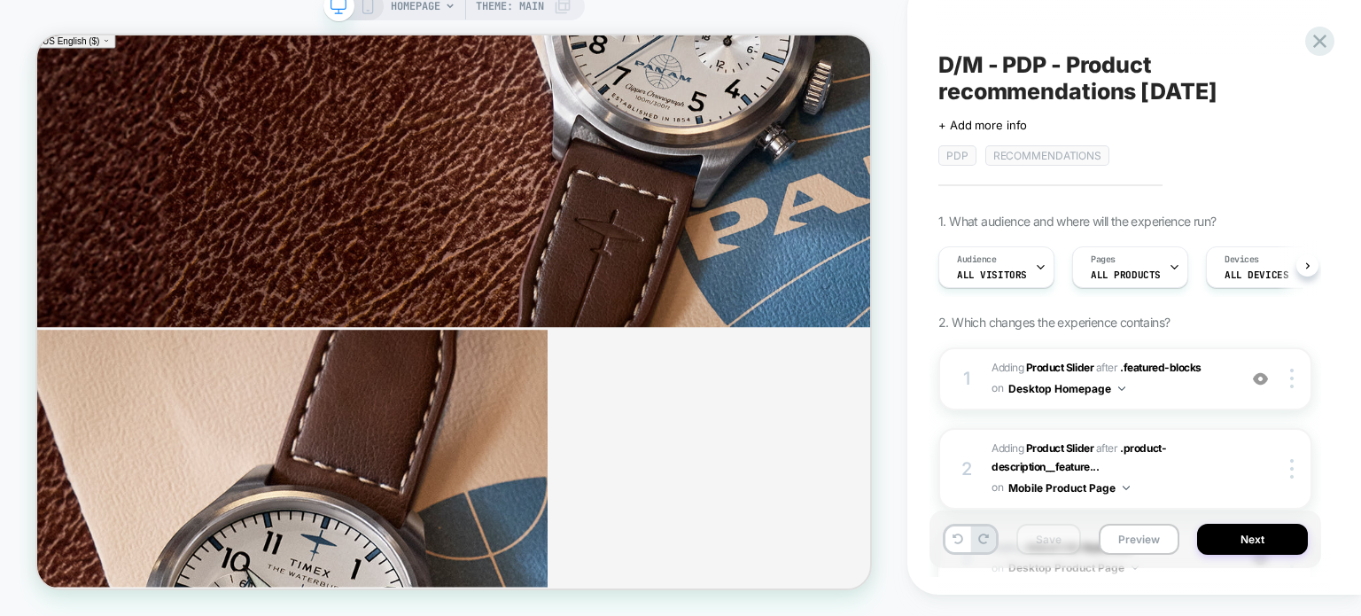
click at [1034, 53] on span "D/M - PDP - Product recommendations [DATE]" at bounding box center [1126, 77] width 374 height 53
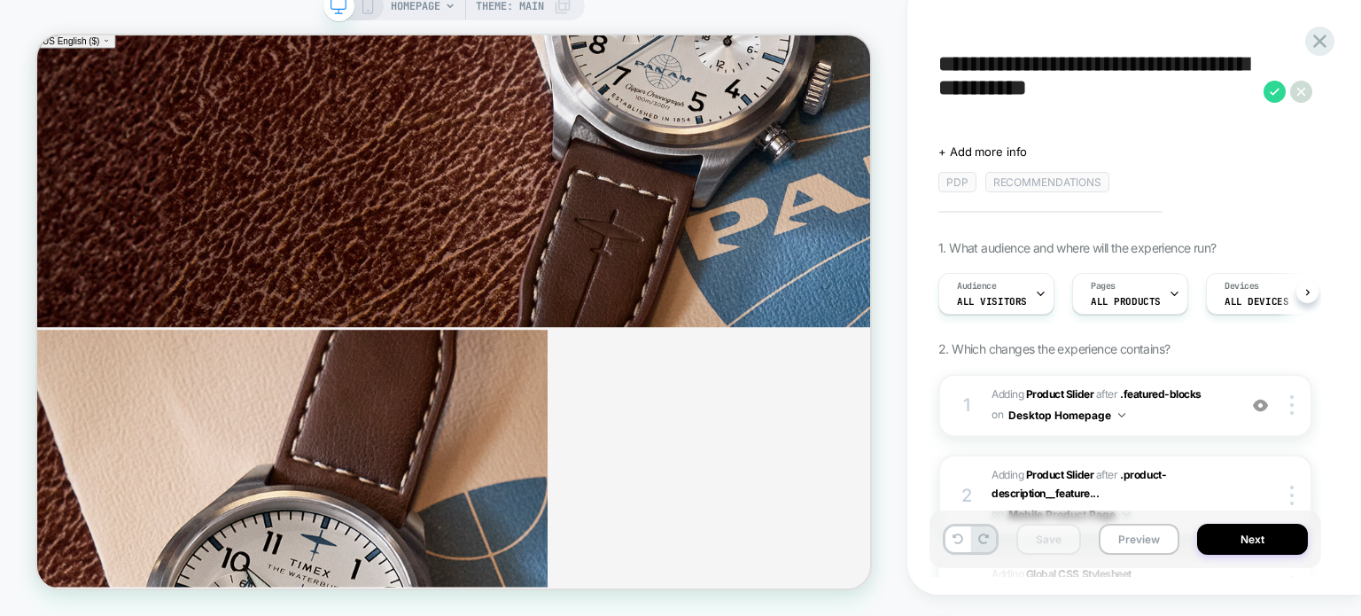
click at [1038, 65] on textarea "**********" at bounding box center [1097, 91] width 316 height 80
drag, startPoint x: 1039, startPoint y: 64, endPoint x: 1004, endPoint y: 70, distance: 35.1
click at [1004, 70] on textarea "**********" at bounding box center [1097, 91] width 316 height 80
type textarea "**********"
click at [1276, 82] on icon at bounding box center [1275, 92] width 22 height 22
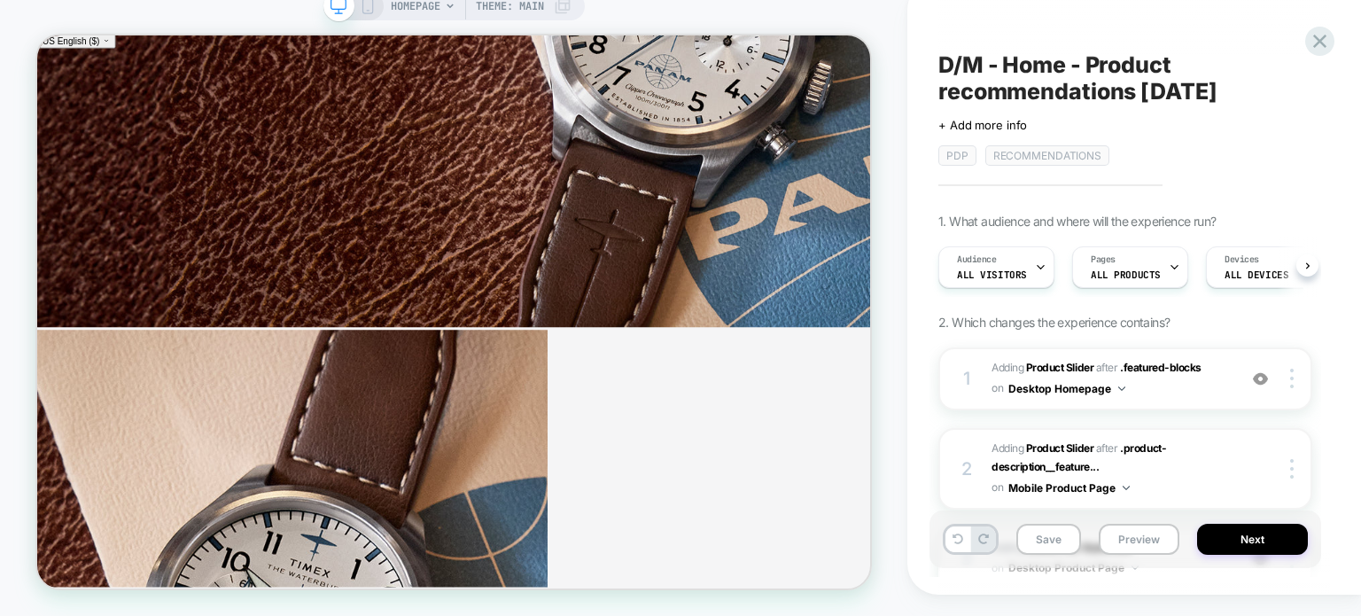
click at [944, 50] on div "D/M - Home - Product recommendations [DATE] Click to edit experience details + …" at bounding box center [1126, 108] width 374 height 116
click at [952, 63] on span "D/M - Home - Product recommendations [DATE]" at bounding box center [1126, 77] width 374 height 53
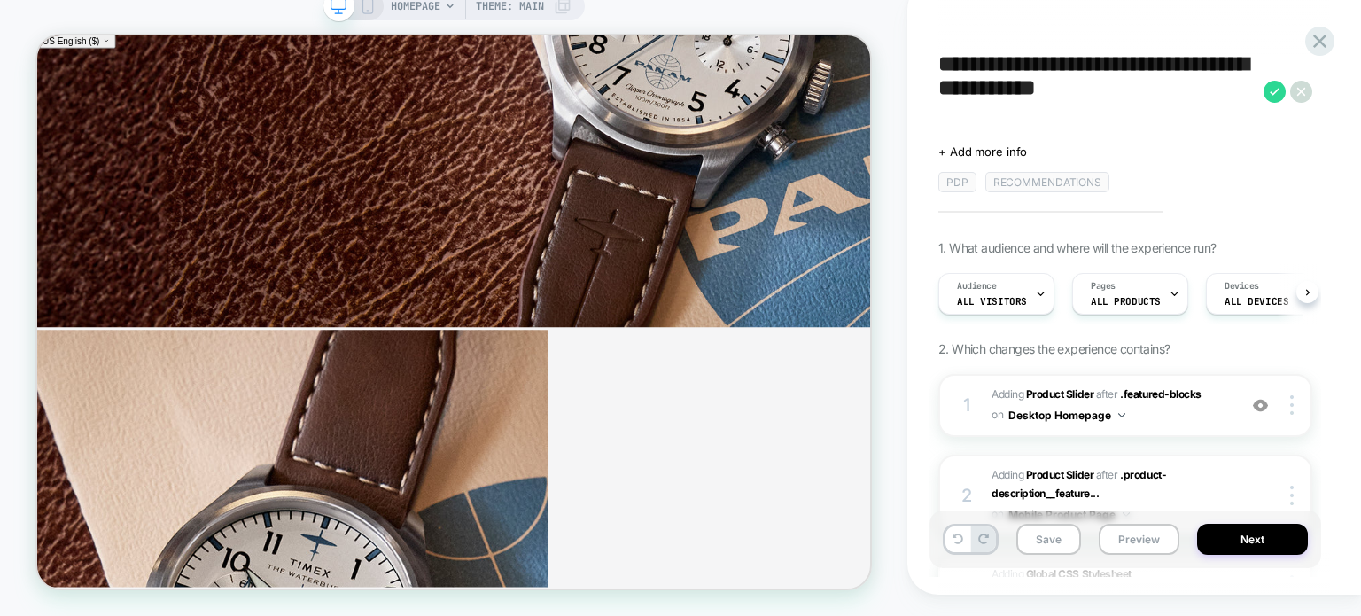
click at [959, 66] on textarea "**********" at bounding box center [1097, 91] width 316 height 80
click at [953, 67] on textarea "**********" at bounding box center [1097, 91] width 316 height 80
click at [973, 72] on textarea "**********" at bounding box center [1097, 91] width 316 height 80
type textarea "**********"
click at [1268, 90] on icon at bounding box center [1275, 92] width 22 height 22
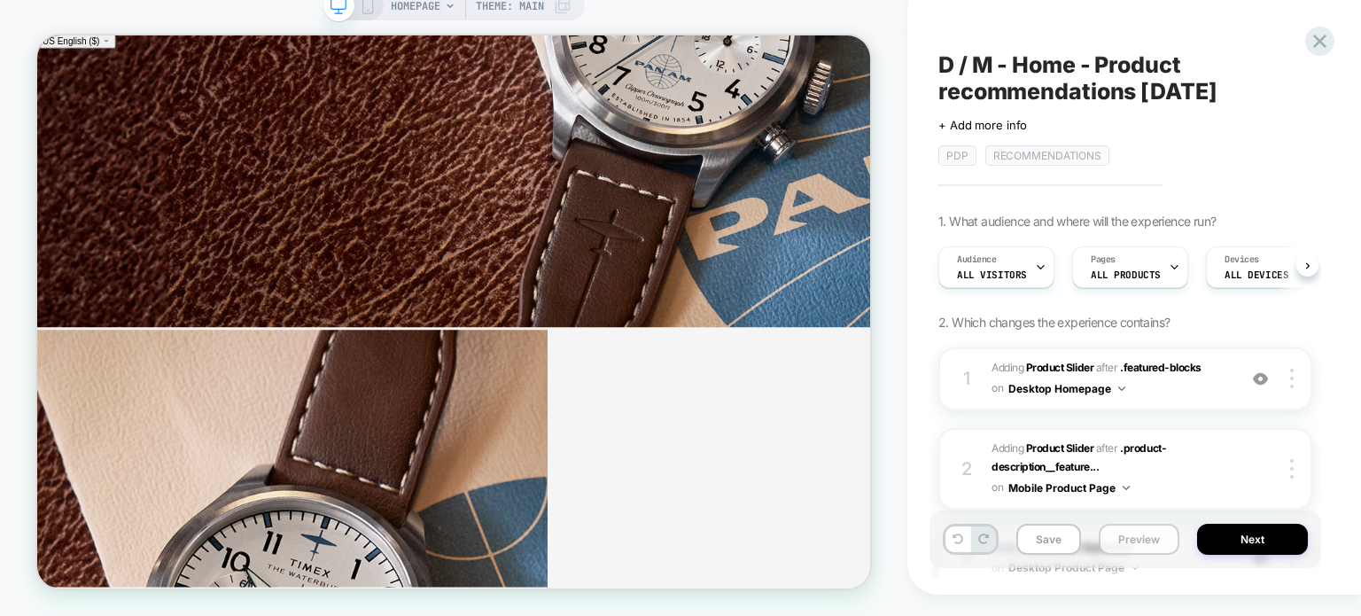
click at [1131, 532] on button "Preview" at bounding box center [1139, 539] width 81 height 31
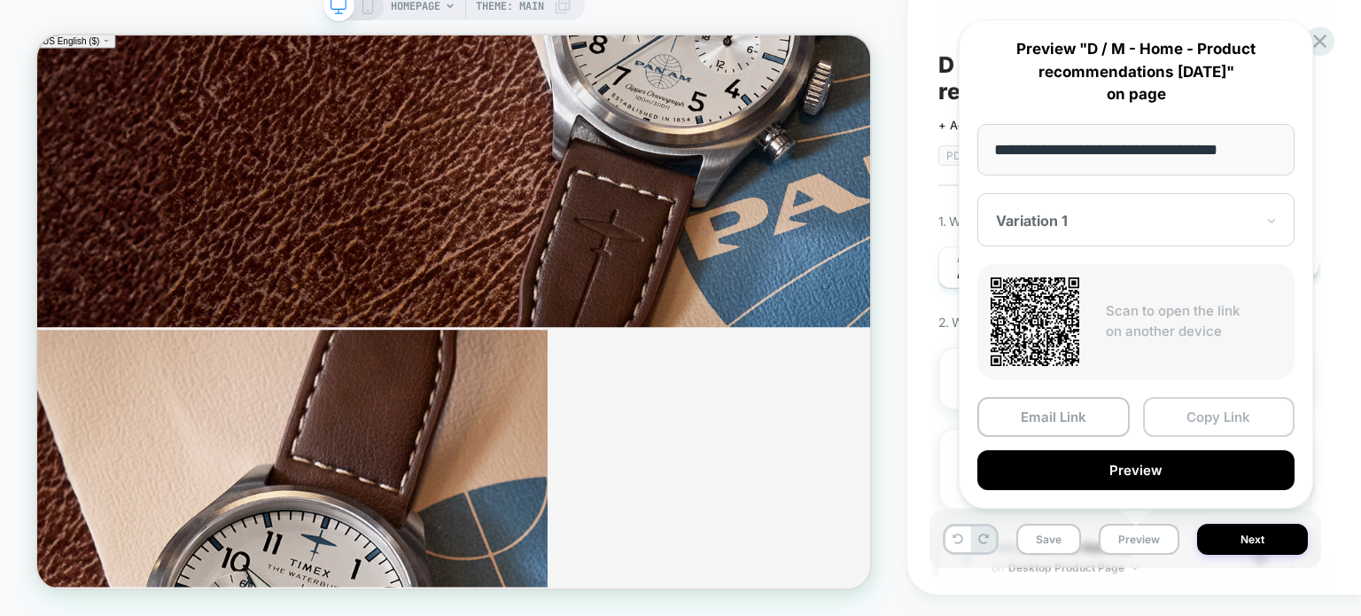
click at [1197, 407] on button "Copy Link" at bounding box center [1219, 417] width 152 height 40
